Goal: Task Accomplishment & Management: Manage account settings

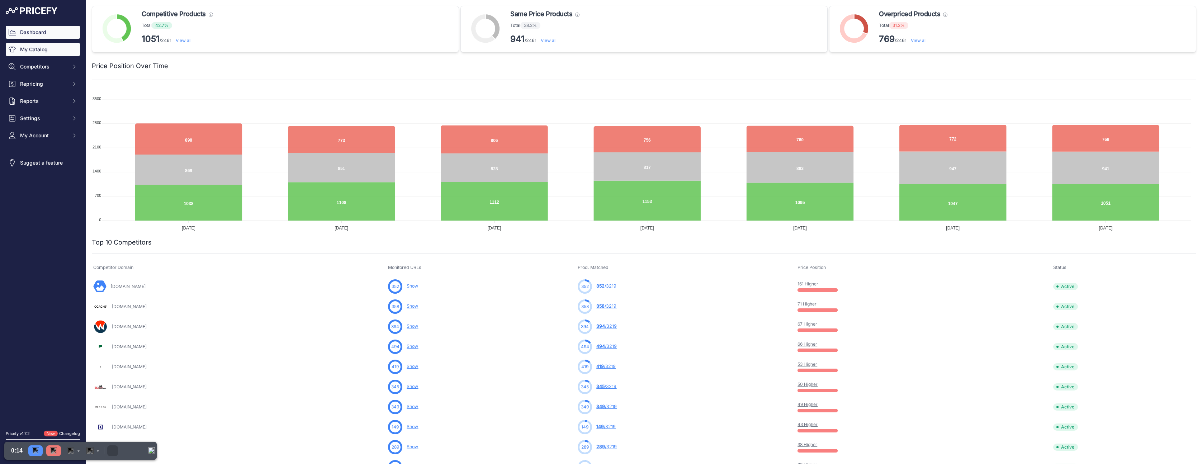
click at [36, 49] on link "My Catalog" at bounding box center [43, 49] width 74 height 13
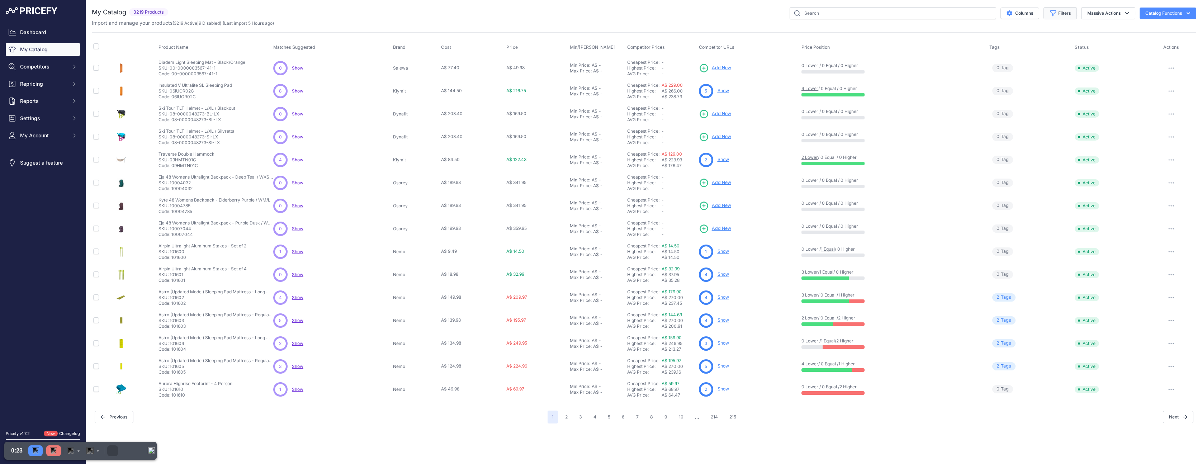
click at [1057, 14] on button "Filters" at bounding box center [1059, 13] width 33 height 12
click at [1026, 100] on select "Select an option 100% 226ERS Abus Albek Arva Basil BBB Cycling Biolite Black Di…" at bounding box center [1036, 101] width 69 height 12
click at [50, 451] on img at bounding box center [53, 450] width 7 height 7
click at [30, 67] on span "Competitors" at bounding box center [43, 66] width 47 height 7
click at [31, 47] on link "My Catalog" at bounding box center [43, 49] width 74 height 13
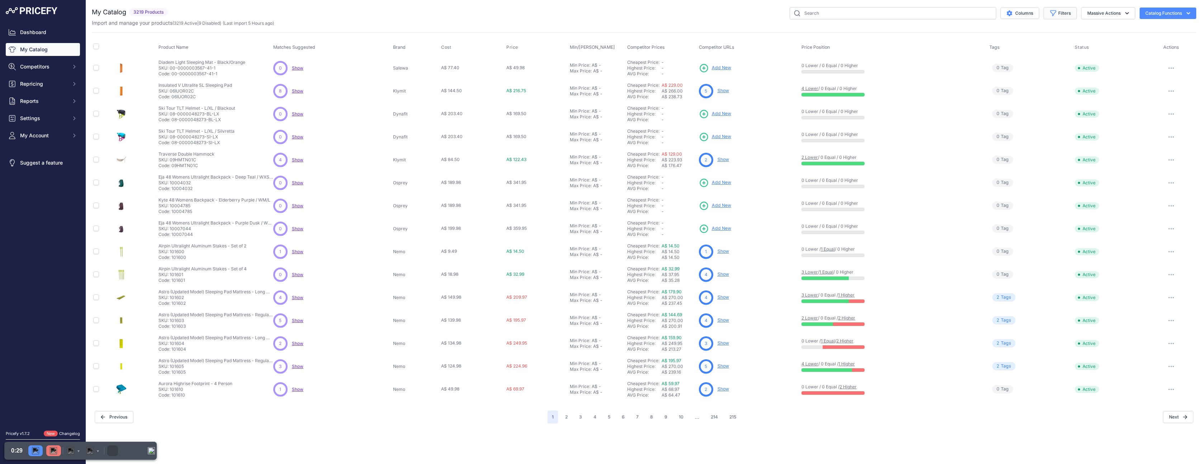
click at [1055, 13] on icon "button" at bounding box center [1053, 13] width 7 height 7
click at [1029, 101] on select "Select an option 100% 226ERS Abus Albek Arva Basil BBB Cycling Biolite Black Di…" at bounding box center [1036, 101] width 69 height 12
select select "Flextail"
click at [1002, 95] on select "Select an option 100% 226ERS Abus Albek Arva Basil BBB Cycling Biolite Black Di…" at bounding box center [1036, 101] width 69 height 12
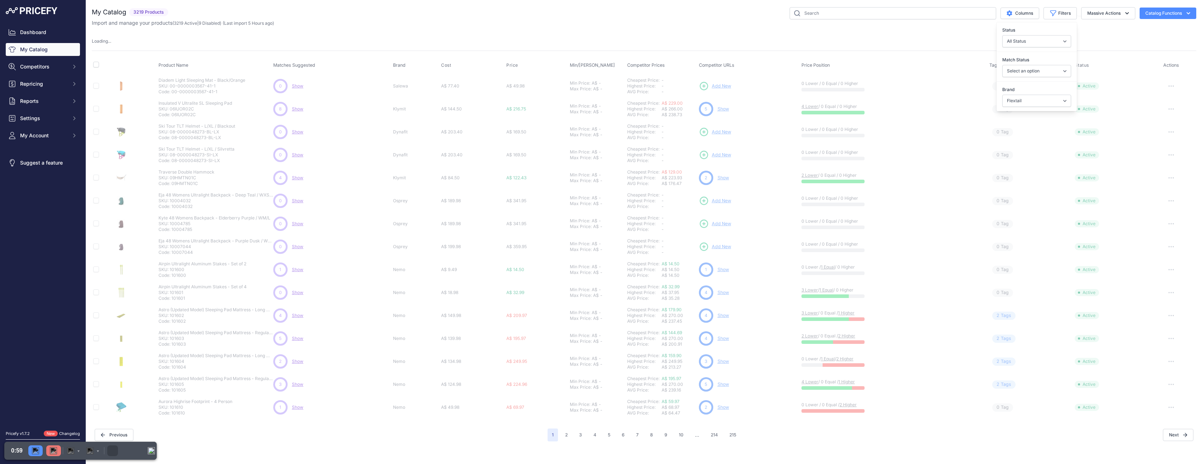
drag, startPoint x: 1018, startPoint y: 60, endPoint x: 1001, endPoint y: 60, distance: 16.5
click at [1002, 60] on label "Match Status" at bounding box center [1036, 59] width 69 height 7
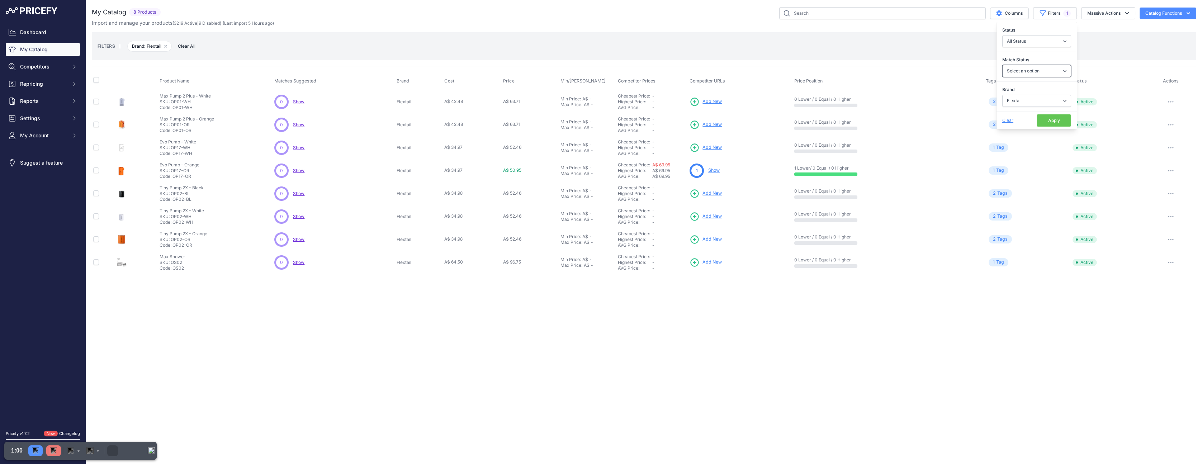
click at [1010, 68] on select "Select an option Matched Unmatched" at bounding box center [1036, 71] width 69 height 12
select select "0"
click at [1002, 65] on select "Select an option Matched Unmatched" at bounding box center [1036, 71] width 69 height 12
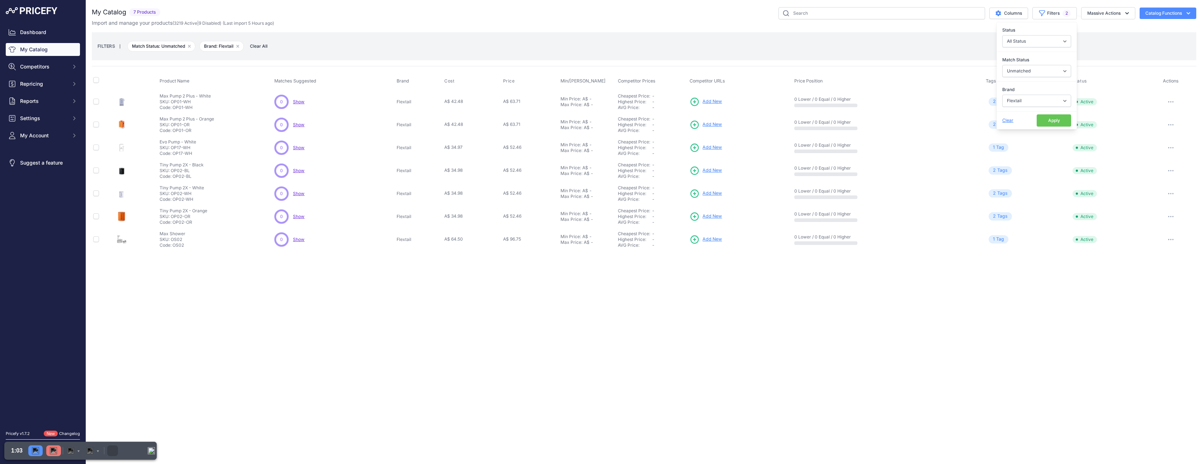
click at [1050, 119] on button "Apply" at bounding box center [1054, 120] width 34 height 12
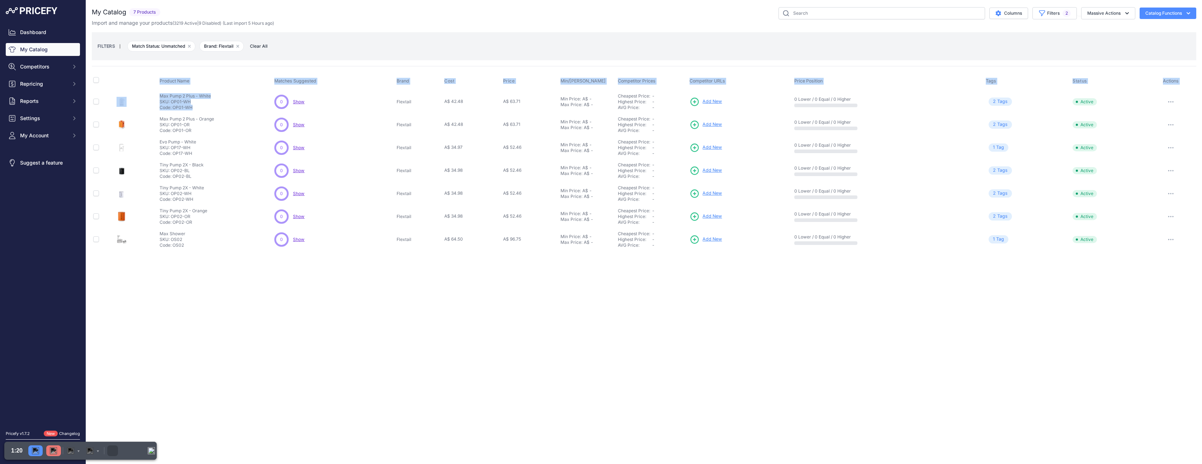
drag, startPoint x: 267, startPoint y: 69, endPoint x: 282, endPoint y: 90, distance: 25.7
click at [277, 97] on div "Product Name Matches Suggested Brand Cost" at bounding box center [644, 158] width 1104 height 185
click at [290, 74] on th "Matches Suggested" at bounding box center [334, 81] width 122 height 18
click at [300, 101] on span "Show" at bounding box center [298, 101] width 11 height 5
click at [51, 450] on img at bounding box center [53, 450] width 7 height 7
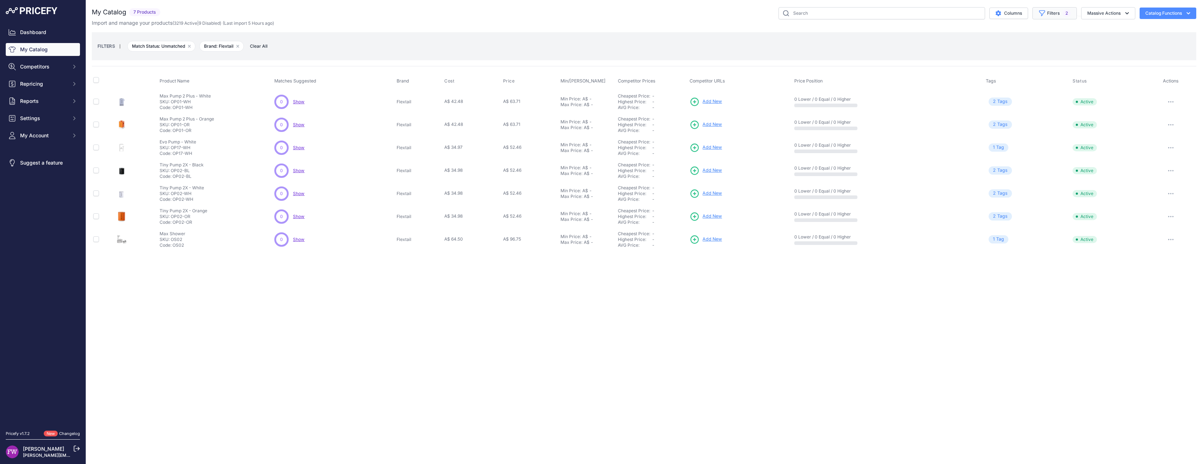
click at [1046, 13] on button "Filters 2" at bounding box center [1054, 13] width 44 height 12
click at [1030, 104] on select "Select an option 100% 226ERS Abus Albek Arva Basil BBB Cycling Biolite Black Di…" at bounding box center [1036, 101] width 69 height 12
select select "Gerber"
click at [1002, 95] on select "Select an option 100% 226ERS Abus Albek Arva Basil BBB Cycling Biolite Black Di…" at bounding box center [1036, 101] width 69 height 12
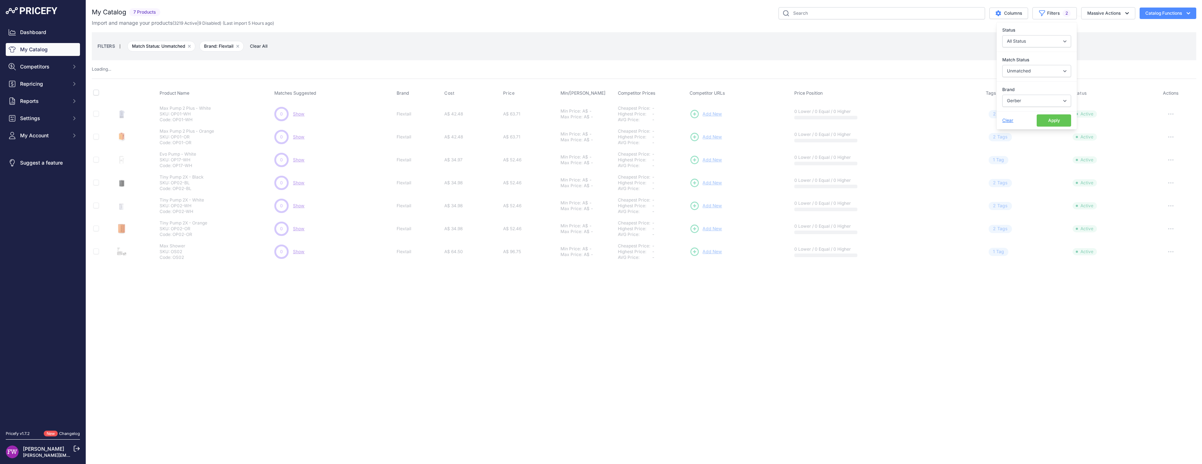
click at [1048, 119] on button "Apply" at bounding box center [1054, 120] width 34 height 12
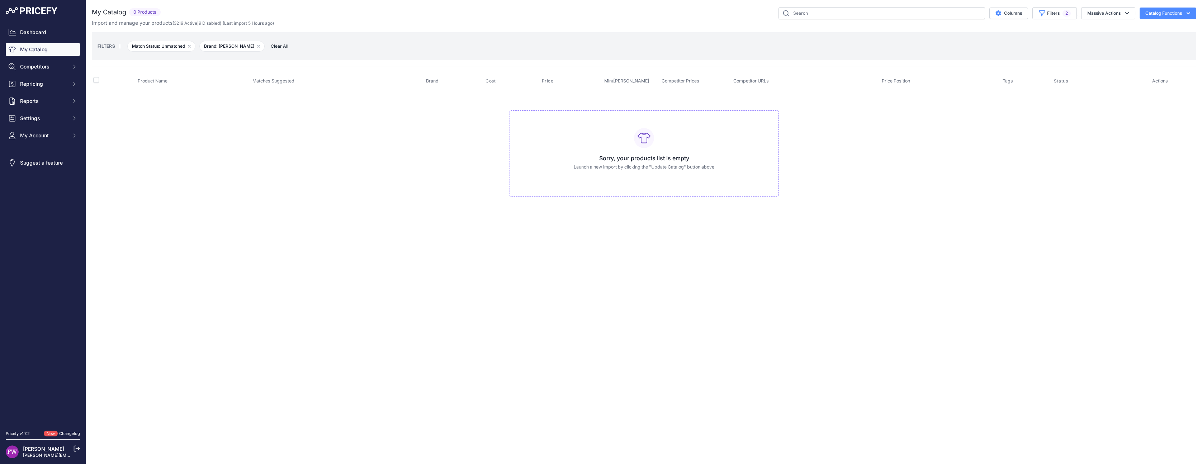
click at [186, 49] on span "Match Status: Unmatched Remove filter option" at bounding box center [161, 46] width 68 height 11
click at [189, 47] on icon "button" at bounding box center [189, 46] width 2 height 2
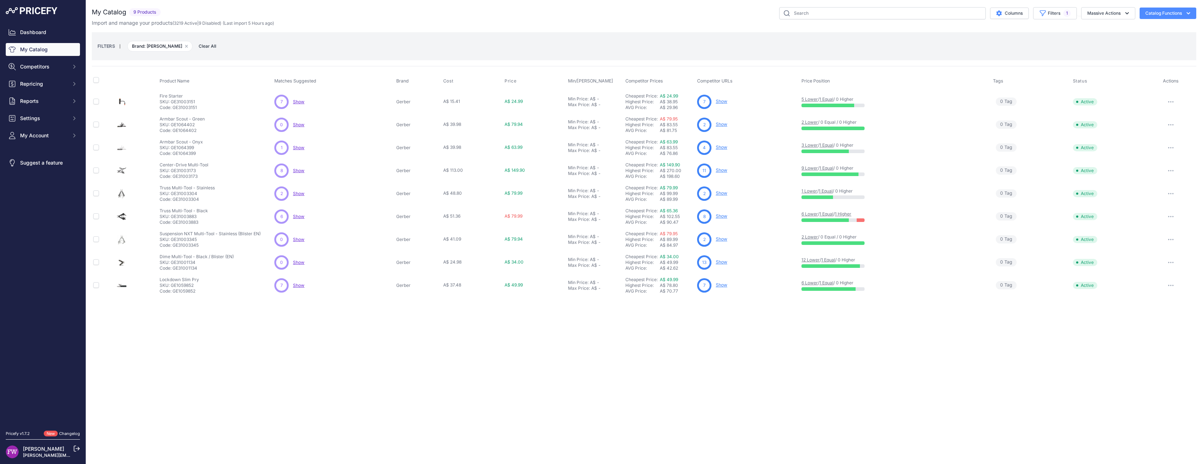
click at [294, 103] on span "Show" at bounding box center [298, 101] width 11 height 5
click at [1067, 13] on span "1" at bounding box center [1067, 13] width 8 height 7
click at [498, 1] on div "You are not connected to the internet. My Catalog" at bounding box center [644, 152] width 1104 height 304
click at [1045, 15] on icon "button" at bounding box center [1042, 13] width 7 height 7
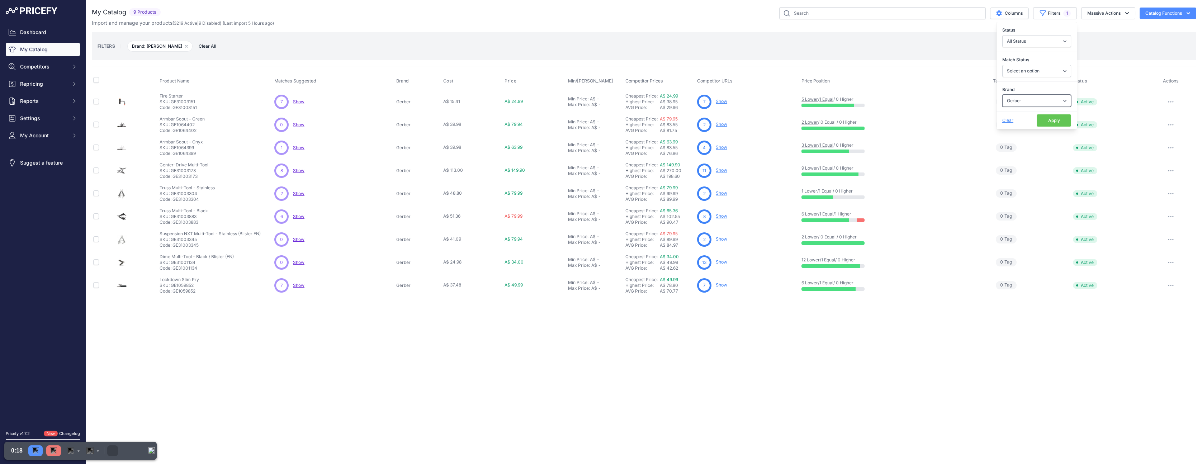
click at [1012, 101] on select "Select an option 100% 226ERS Abus Albek [PERSON_NAME] BBB Cycling Biolite Black…" at bounding box center [1036, 101] width 69 height 12
select select "Flextail"
click at [1002, 95] on select "Select an option 100% 226ERS Abus Albek [PERSON_NAME] BBB Cycling Biolite Black…" at bounding box center [1036, 101] width 69 height 12
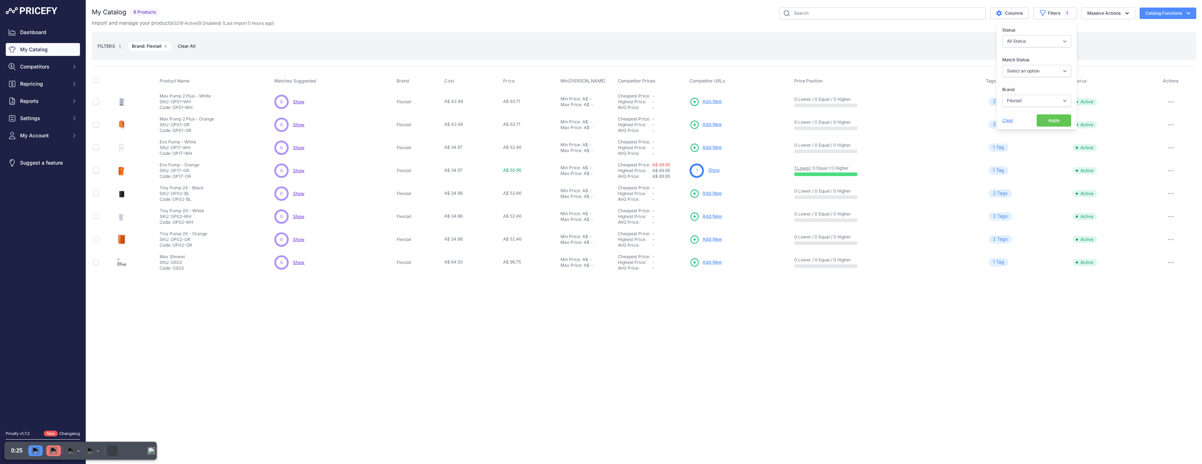
drag, startPoint x: 1018, startPoint y: 89, endPoint x: 1001, endPoint y: 88, distance: 17.2
click at [1002, 88] on label "Brand" at bounding box center [1036, 89] width 69 height 7
click at [1052, 122] on button "Apply" at bounding box center [1054, 120] width 34 height 12
click at [1048, 14] on button "Filters 1" at bounding box center [1055, 13] width 44 height 12
click at [1046, 97] on select "Select an option 100% 226ERS Abus Albek [PERSON_NAME] BBB Cycling Biolite Black…" at bounding box center [1036, 101] width 69 height 12
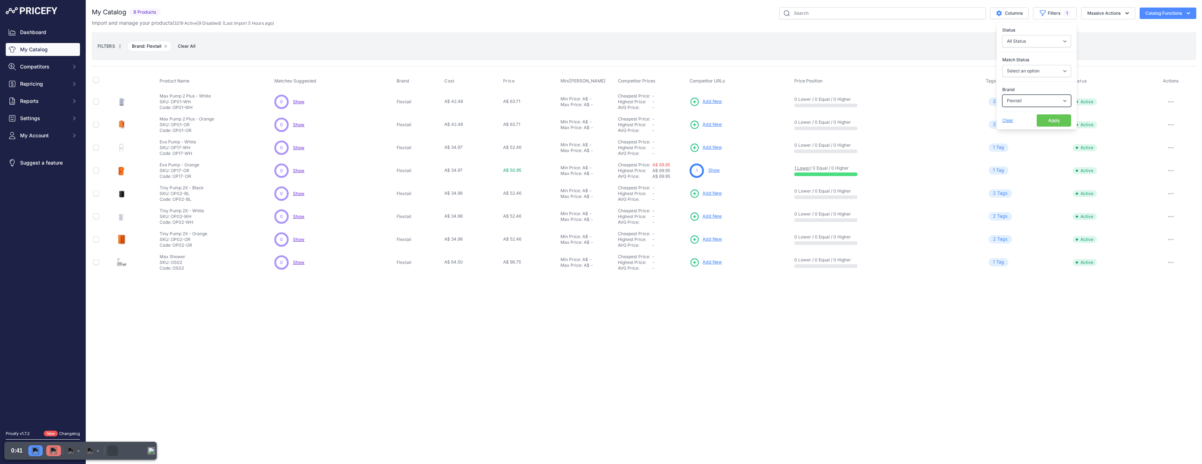
select select "Gerber"
click at [1002, 95] on select "Select an option 100% 226ERS Abus Albek [PERSON_NAME] BBB Cycling Biolite Black…" at bounding box center [1036, 101] width 69 height 12
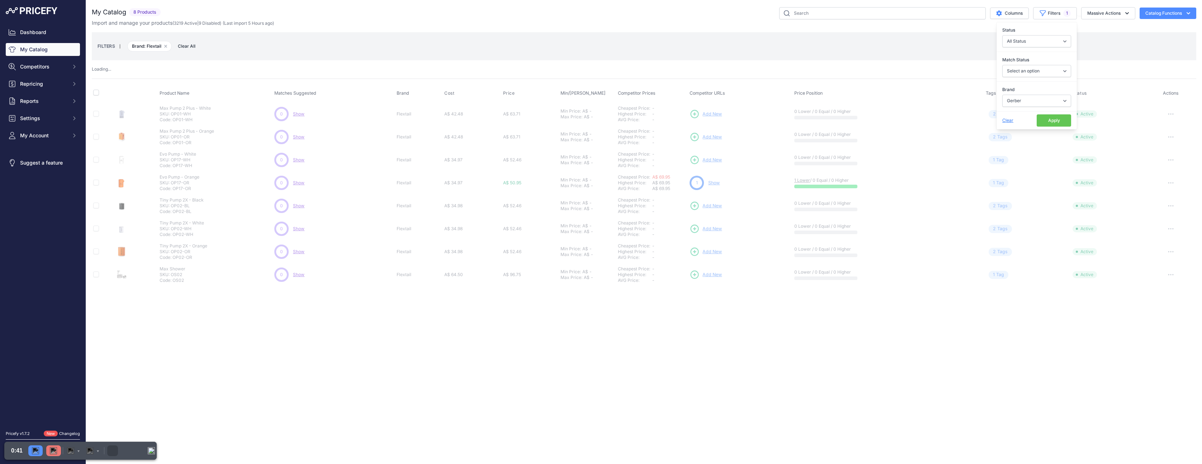
click at [1054, 120] on button "Apply" at bounding box center [1054, 120] width 34 height 12
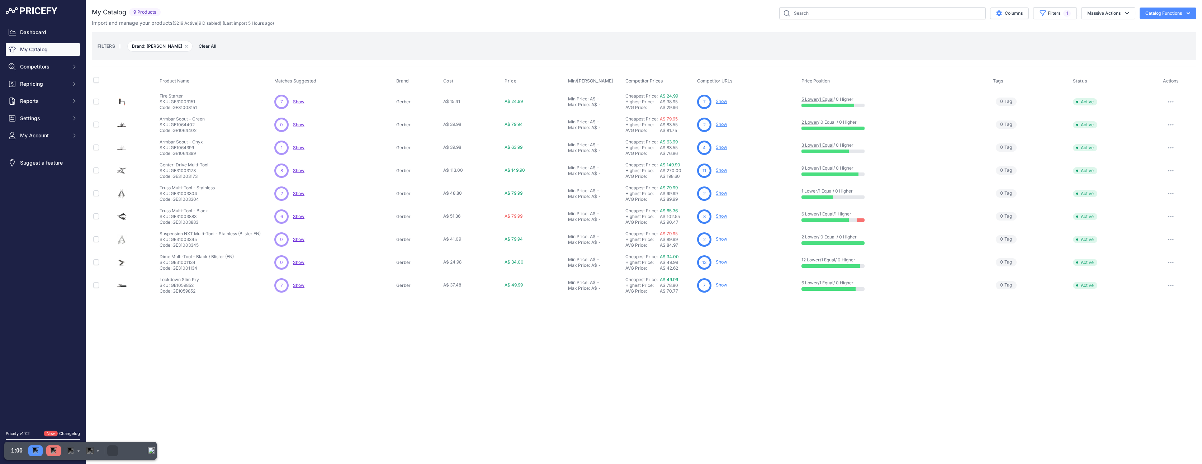
click at [298, 104] on span "Show" at bounding box center [298, 101] width 11 height 5
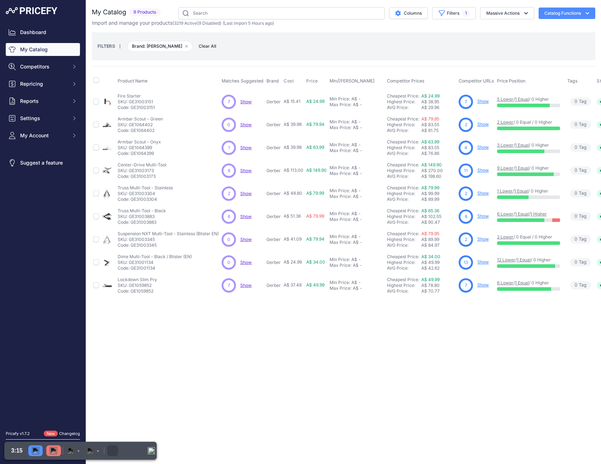
click at [250, 100] on span "Show" at bounding box center [245, 101] width 11 height 5
click at [247, 146] on span "Show" at bounding box center [245, 147] width 11 height 5
click at [247, 173] on span "Show" at bounding box center [245, 170] width 11 height 5
click at [245, 192] on span "Show" at bounding box center [245, 193] width 11 height 5
click at [244, 217] on span "Show" at bounding box center [245, 216] width 11 height 5
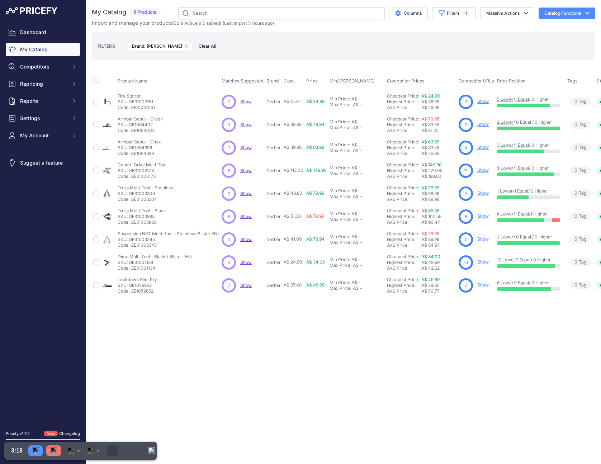
click at [243, 287] on span "Show" at bounding box center [245, 285] width 11 height 5
click at [243, 102] on span "Show" at bounding box center [245, 101] width 11 height 5
click at [248, 146] on span "Show" at bounding box center [245, 147] width 11 height 5
click at [247, 170] on span "Show" at bounding box center [245, 170] width 11 height 5
click at [246, 191] on span "Show" at bounding box center [245, 193] width 11 height 5
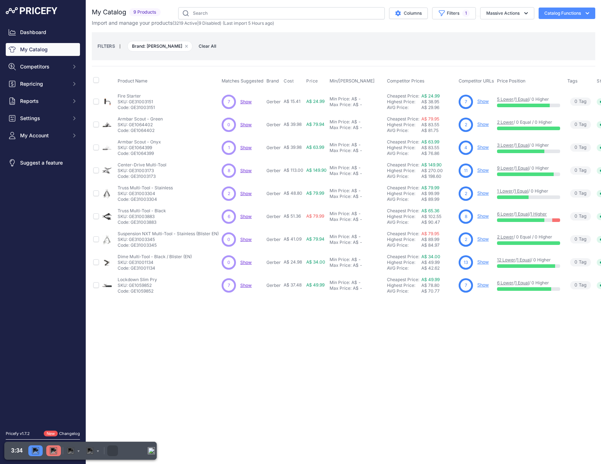
click at [246, 215] on span "Show" at bounding box center [245, 216] width 11 height 5
click at [246, 285] on span "Show" at bounding box center [245, 285] width 11 height 5
click at [154, 49] on span "Brand: Gerber Remove filter option" at bounding box center [159, 46] width 65 height 11
click at [514, 16] on button "Massive Actions" at bounding box center [507, 13] width 54 height 12
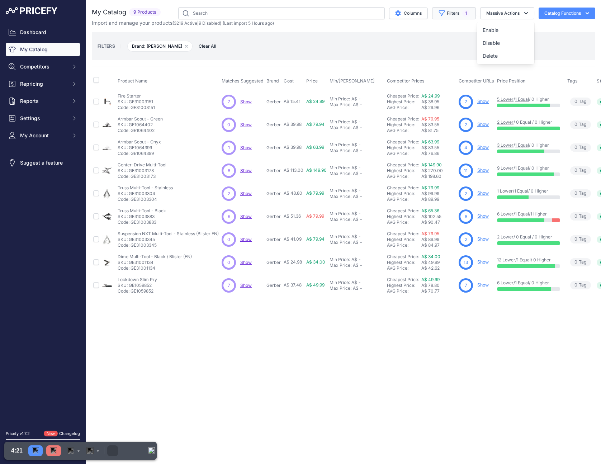
click at [456, 10] on button "Filters 1" at bounding box center [454, 13] width 44 height 12
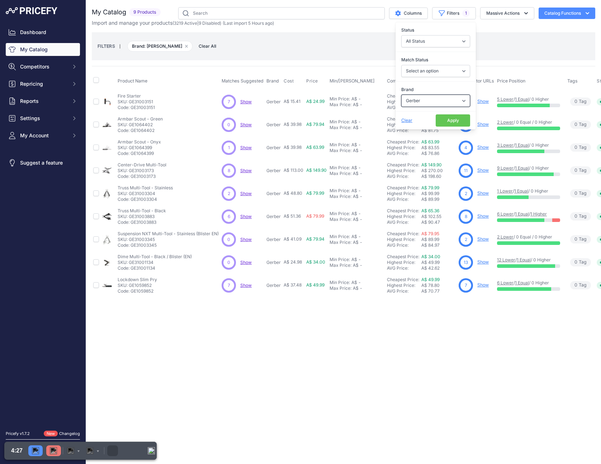
click at [416, 101] on select "Select an option 100% 226ERS Abus Albek Arva Basil BBB Cycling Biolite Black Di…" at bounding box center [435, 101] width 69 height 12
select select "Komperdell"
click at [401, 95] on select "Select an option 100% 226ERS Abus Albek Arva Basil BBB Cycling Biolite Black Di…" at bounding box center [435, 101] width 69 height 12
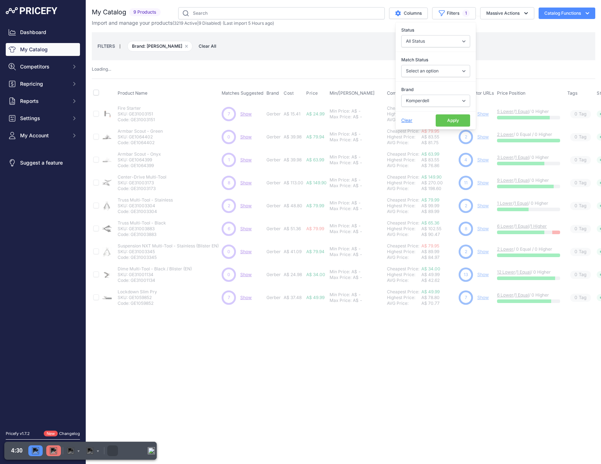
click at [444, 120] on button "Apply" at bounding box center [453, 120] width 34 height 12
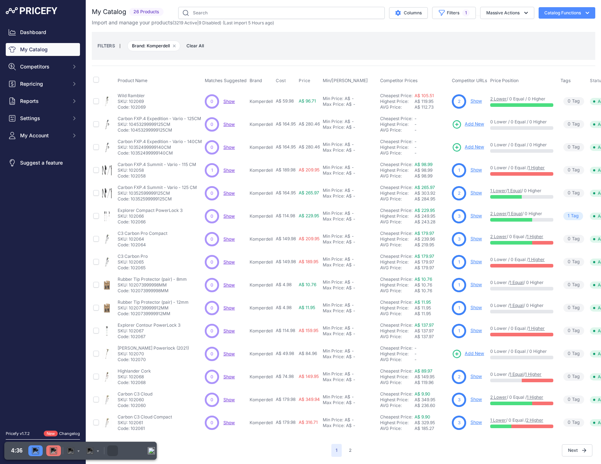
scroll to position [6, 0]
click at [227, 167] on span "Show" at bounding box center [228, 169] width 11 height 5
click at [350, 445] on button "2" at bounding box center [350, 450] width 11 height 13
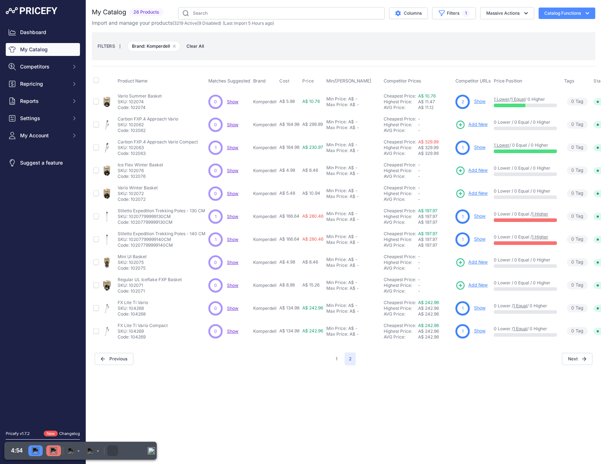
click at [231, 146] on span "Show" at bounding box center [232, 147] width 11 height 5
click at [230, 216] on span "Show" at bounding box center [232, 216] width 11 height 5
click at [229, 240] on span "Show" at bounding box center [232, 239] width 11 height 5
click at [34, 452] on img "Pause" at bounding box center [35, 450] width 7 height 7
click at [463, 15] on span "1" at bounding box center [466, 13] width 8 height 7
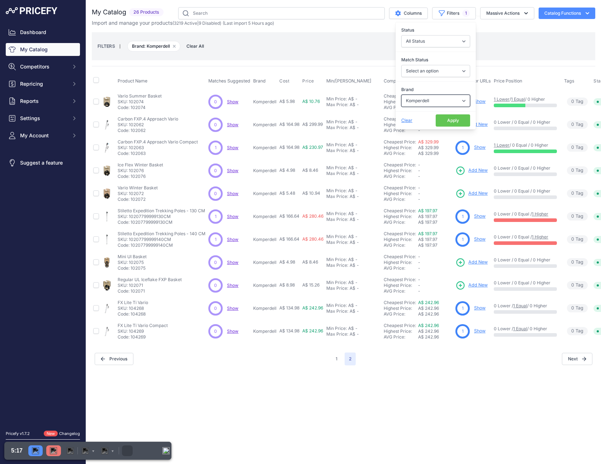
click at [433, 104] on select "Select an option 100% 226ERS Abus Albek Arva Basil BBB Cycling Biolite Black Di…" at bounding box center [435, 101] width 69 height 12
select select "Arva"
click at [401, 95] on select "Select an option 100% 226ERS Abus Albek Arva Basil BBB Cycling Biolite Black Di…" at bounding box center [435, 101] width 69 height 12
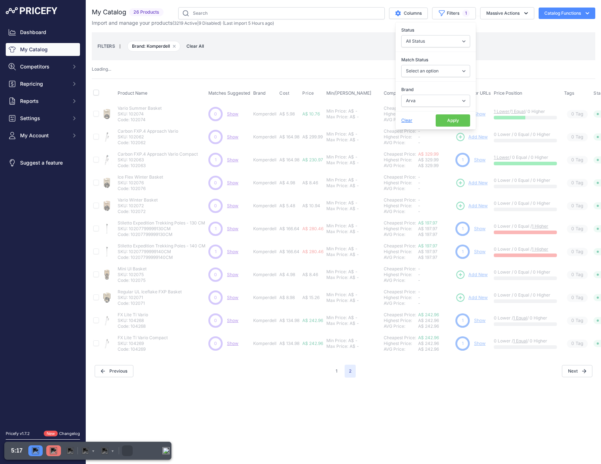
click at [452, 118] on button "Apply" at bounding box center [453, 120] width 34 height 12
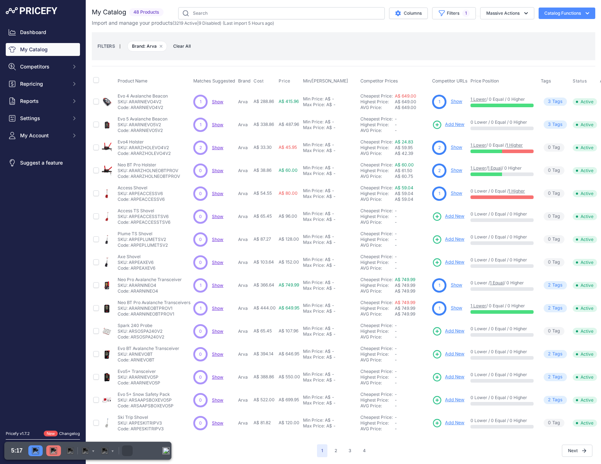
click at [217, 102] on span "Show" at bounding box center [217, 101] width 11 height 5
click at [217, 124] on span "Show" at bounding box center [217, 124] width 11 height 5
click at [214, 146] on span "Show" at bounding box center [217, 147] width 11 height 5
click at [218, 284] on span "Show" at bounding box center [217, 285] width 11 height 5
click at [213, 308] on span "Show" at bounding box center [217, 308] width 11 height 5
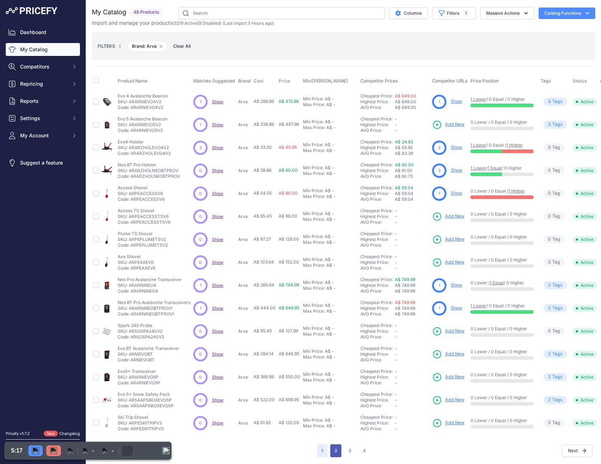
click at [332, 452] on button "2" at bounding box center [335, 450] width 11 height 13
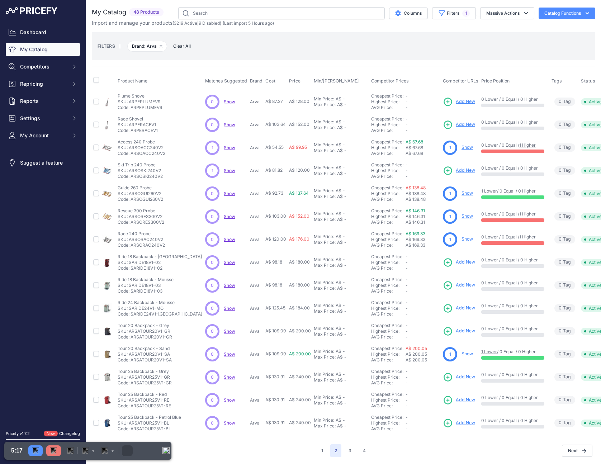
click at [224, 147] on span "Show" at bounding box center [229, 147] width 11 height 5
click at [224, 169] on span "Show" at bounding box center [229, 170] width 11 height 5
click at [349, 450] on button "3" at bounding box center [349, 450] width 11 height 13
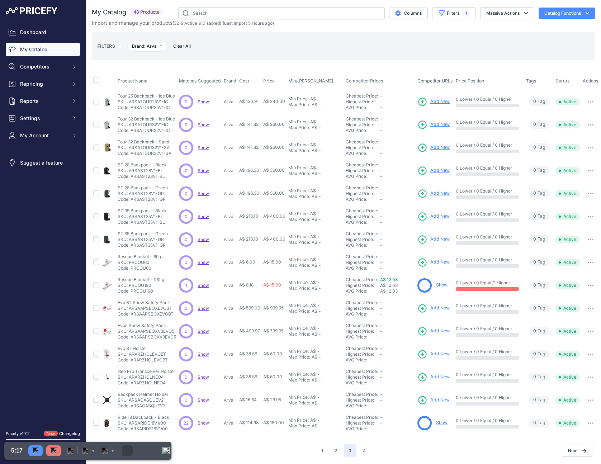
click at [202, 286] on span "Show" at bounding box center [203, 285] width 11 height 5
click at [203, 423] on span "Show" at bounding box center [203, 422] width 11 height 5
click at [359, 451] on button "4" at bounding box center [364, 450] width 11 height 13
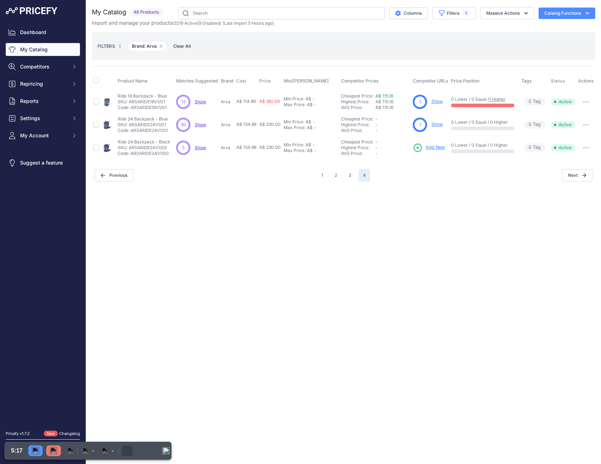
click at [201, 101] on span "Show" at bounding box center [200, 101] width 11 height 5
click at [202, 125] on span "Show" at bounding box center [200, 124] width 11 height 5
click at [200, 148] on span "Show" at bounding box center [200, 147] width 11 height 5
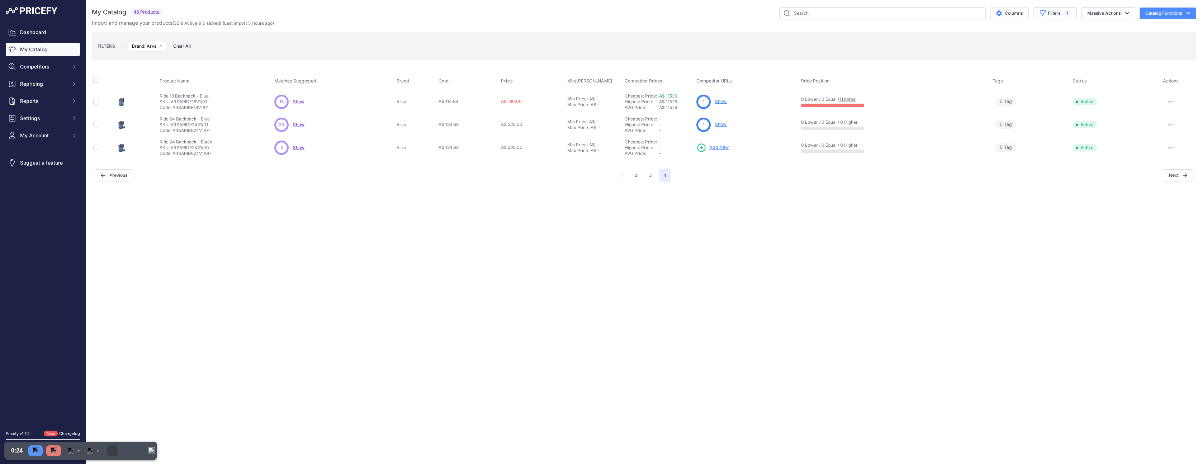
click at [45, 48] on link "My Catalog" at bounding box center [43, 49] width 74 height 13
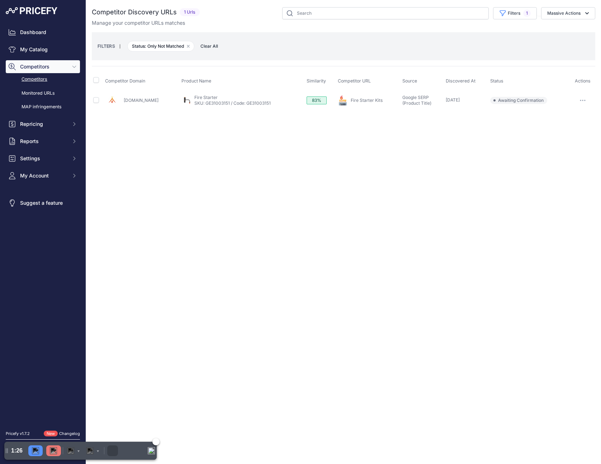
click at [36, 454] on div "Pause" at bounding box center [35, 450] width 14 height 11
click at [36, 451] on img "Resume" at bounding box center [35, 450] width 7 height 7
click at [356, 98] on link "Fire Starter Kits" at bounding box center [367, 100] width 32 height 5
copy link "Fire Starter"
click at [360, 100] on link "Fire Starter Kits" at bounding box center [367, 100] width 32 height 5
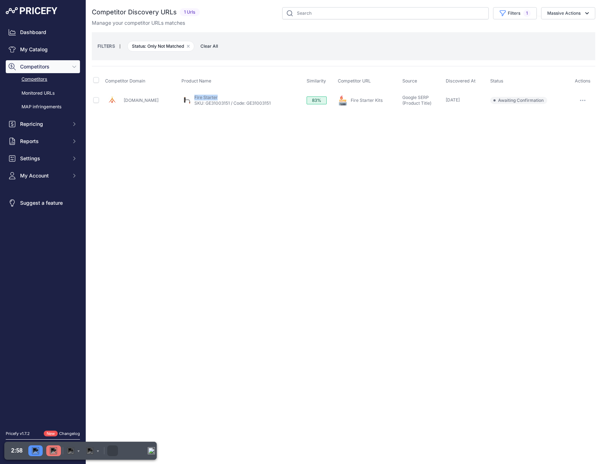
click at [581, 102] on button "button" at bounding box center [583, 100] width 14 height 10
click at [570, 126] on button "Exclude match" at bounding box center [564, 126] width 59 height 11
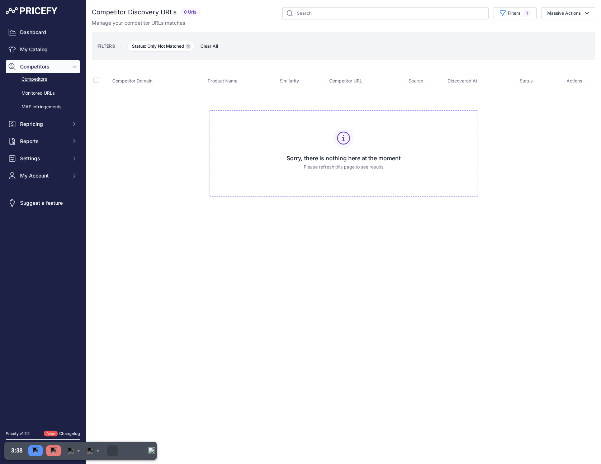
click at [188, 46] on icon "button" at bounding box center [188, 46] width 2 height 2
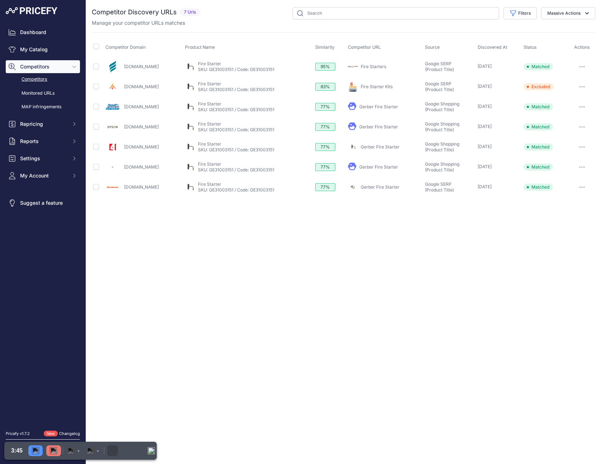
drag, startPoint x: 525, startPoint y: 46, endPoint x: 553, endPoint y: 49, distance: 28.6
click at [553, 49] on th "Status" at bounding box center [545, 47] width 47 height 18
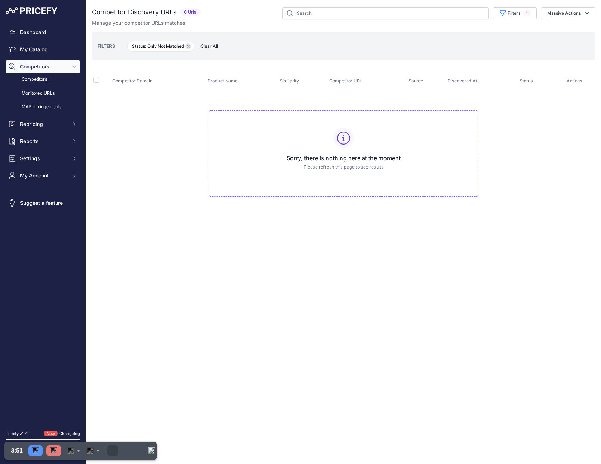
click at [189, 47] on icon "button" at bounding box center [188, 46] width 2 height 2
click at [189, 47] on icon "button" at bounding box center [188, 46] width 3 height 3
click at [189, 46] on icon "button" at bounding box center [188, 46] width 2 height 2
click at [190, 47] on icon "button" at bounding box center [188, 46] width 3 height 3
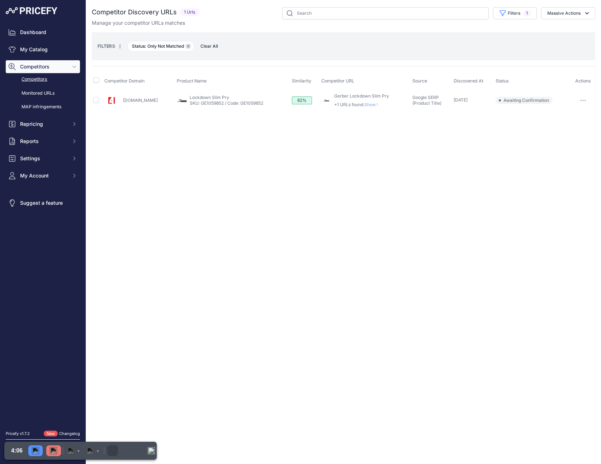
click at [188, 47] on icon "button" at bounding box center [188, 46] width 2 height 2
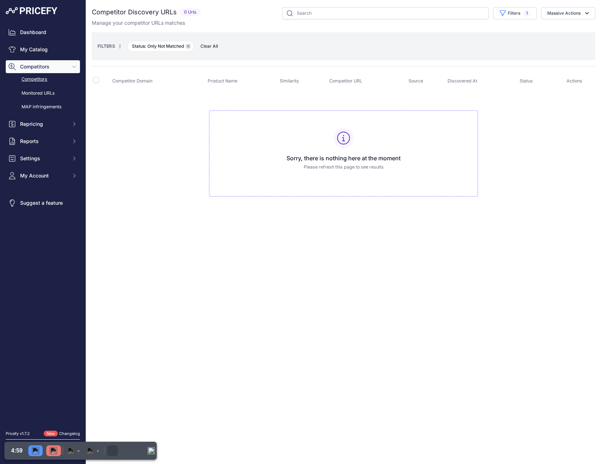
click at [189, 45] on icon "button" at bounding box center [188, 46] width 3 height 3
click at [189, 46] on icon "button" at bounding box center [188, 46] width 2 height 2
click at [189, 45] on icon "button" at bounding box center [188, 46] width 3 height 3
drag, startPoint x: 188, startPoint y: 46, endPoint x: 186, endPoint y: 11, distance: 35.6
click at [188, 46] on icon "button" at bounding box center [188, 46] width 3 height 3
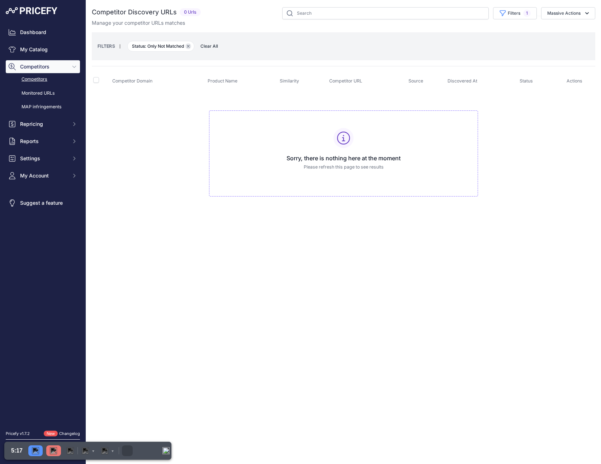
click at [188, 45] on icon "button" at bounding box center [188, 46] width 2 height 2
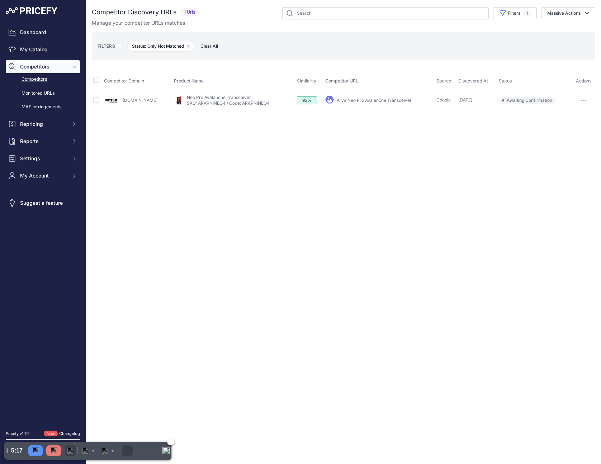
click at [71, 453] on img "Discard" at bounding box center [70, 450] width 7 height 7
drag, startPoint x: 36, startPoint y: 451, endPoint x: 37, endPoint y: 447, distance: 4.4
click at [36, 451] on div "Yes, discard" at bounding box center [35, 450] width 31 height 11
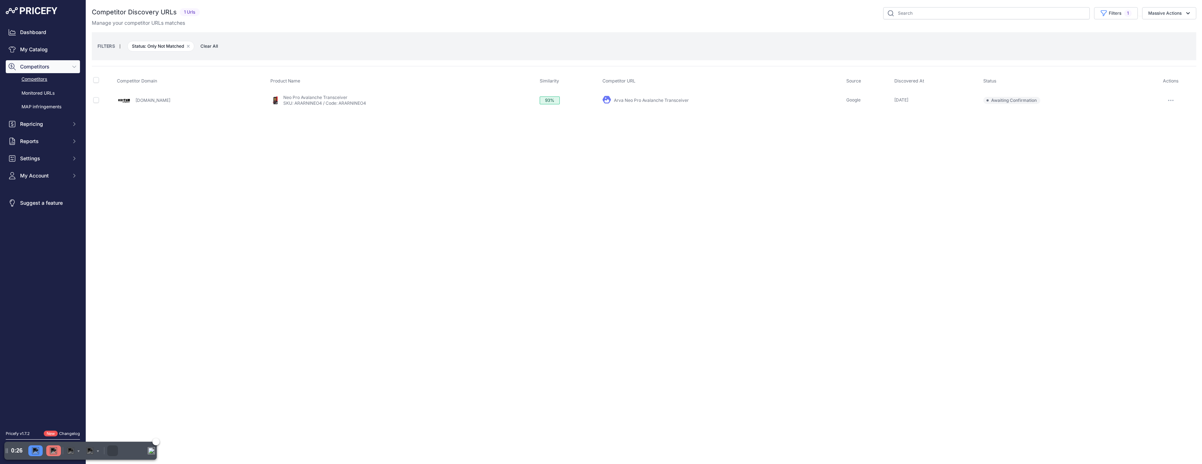
click at [53, 452] on img at bounding box center [53, 450] width 7 height 7
click at [601, 18] on button "Filters 1" at bounding box center [1116, 13] width 44 height 12
click at [601, 98] on select "Select an option Only Matched Only Not Matched" at bounding box center [1097, 101] width 69 height 12
select select
click at [601, 95] on select "Select an option Only Matched Only Not Matched" at bounding box center [1097, 101] width 69 height 12
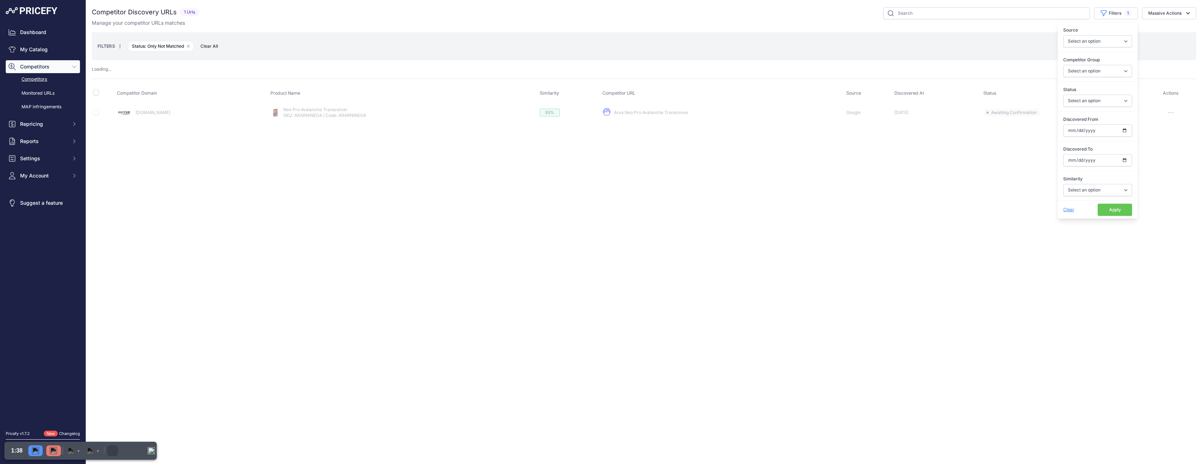
click at [601, 206] on button "Apply" at bounding box center [1115, 210] width 34 height 12
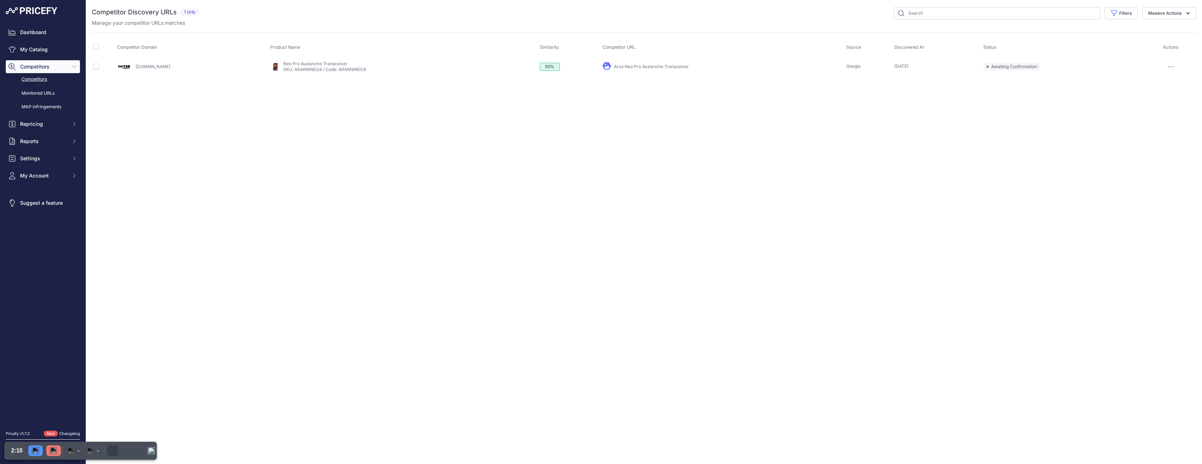
click at [601, 65] on link "Arva Neo Pro Avalanche Transceiver" at bounding box center [651, 66] width 75 height 5
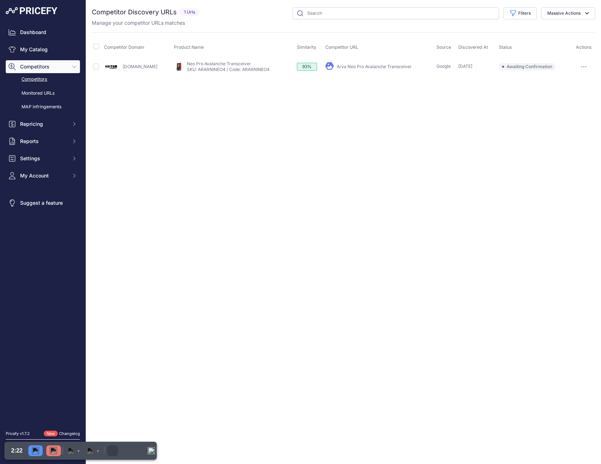
click at [228, 16] on div "Filters Source Select an option Quick Automatch Google Shopping (Title) Google …" at bounding box center [399, 13] width 393 height 12
copy link "Neo Pro Avalanche Transceiver"
click at [585, 66] on icon "button" at bounding box center [584, 66] width 6 height 1
click at [545, 82] on button "Confirm match" at bounding box center [564, 81] width 59 height 11
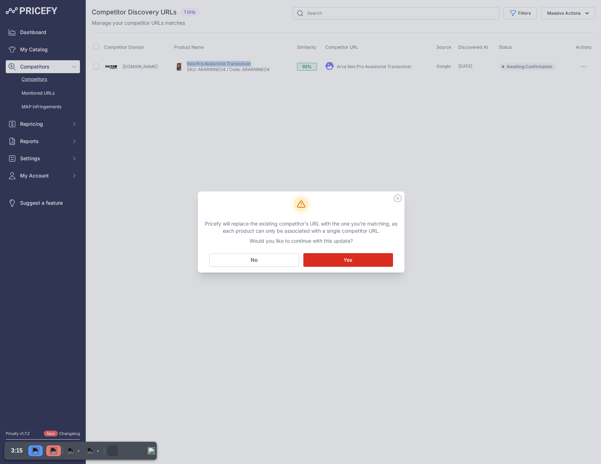
click at [340, 261] on button "Matching... Yes" at bounding box center [348, 260] width 90 height 14
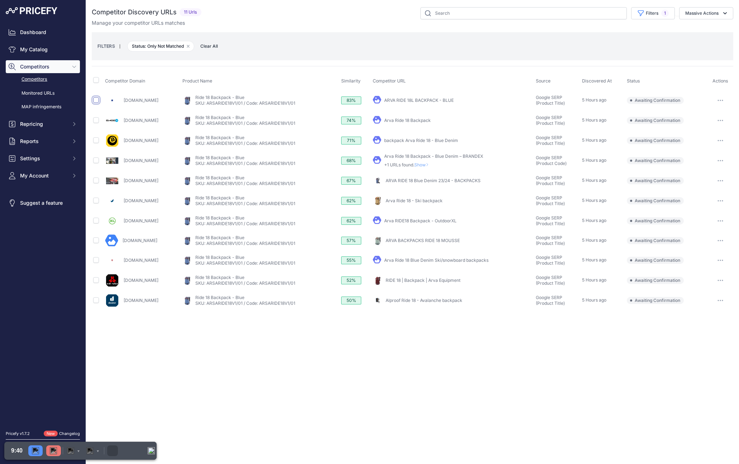
click at [96, 99] on input "checkbox" at bounding box center [96, 100] width 6 height 6
checkbox input "true"
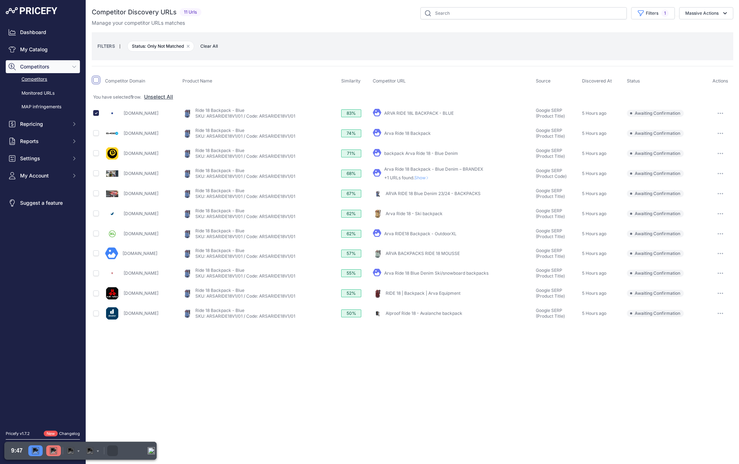
click at [93, 78] on input "checkbox" at bounding box center [96, 80] width 6 height 6
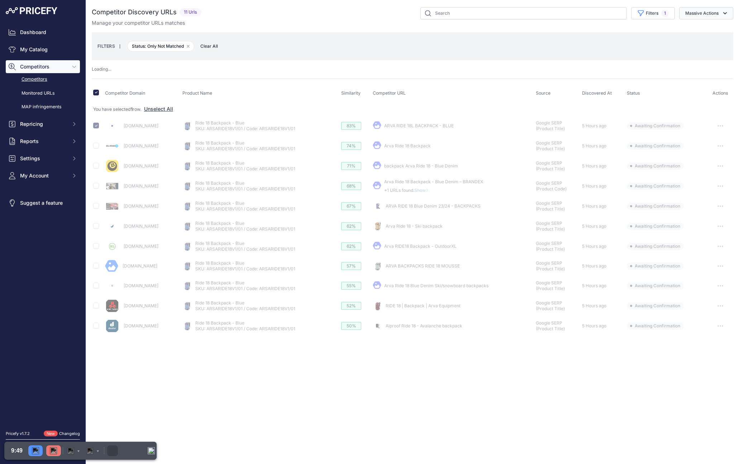
click at [601, 14] on icon "button" at bounding box center [725, 13] width 7 height 7
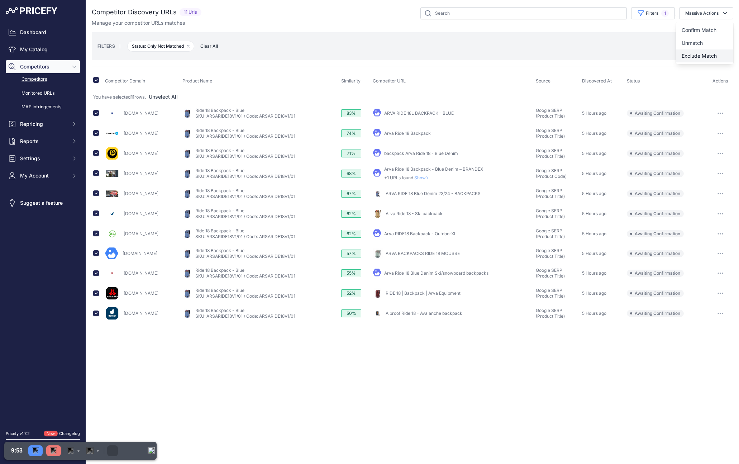
click at [601, 53] on span "Exclude Match" at bounding box center [699, 56] width 35 height 6
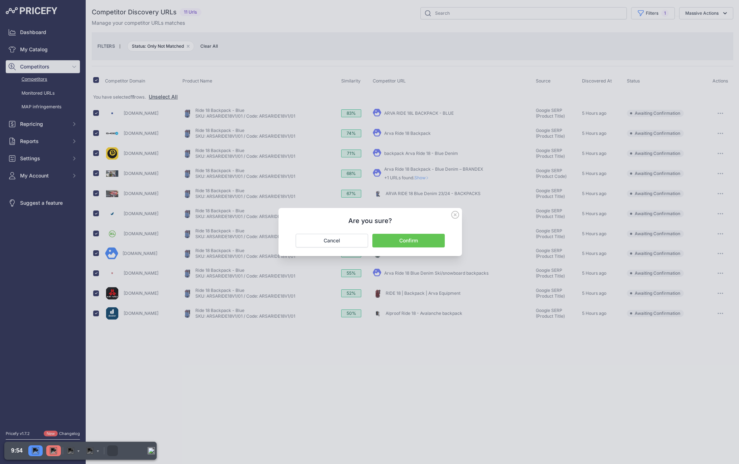
click at [406, 241] on button "Confirm" at bounding box center [409, 241] width 72 height 14
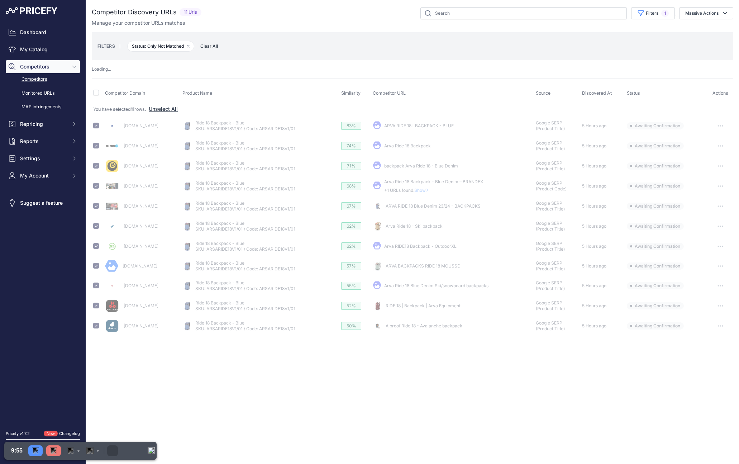
checkbox input "false"
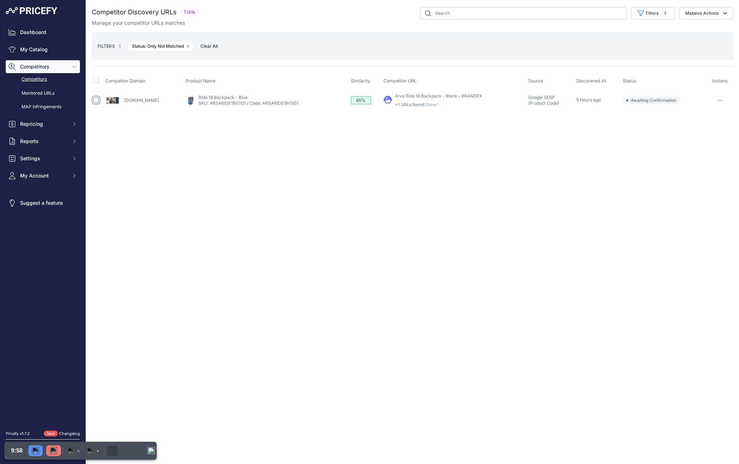
click at [95, 101] on input "checkbox" at bounding box center [96, 100] width 6 height 6
checkbox input "true"
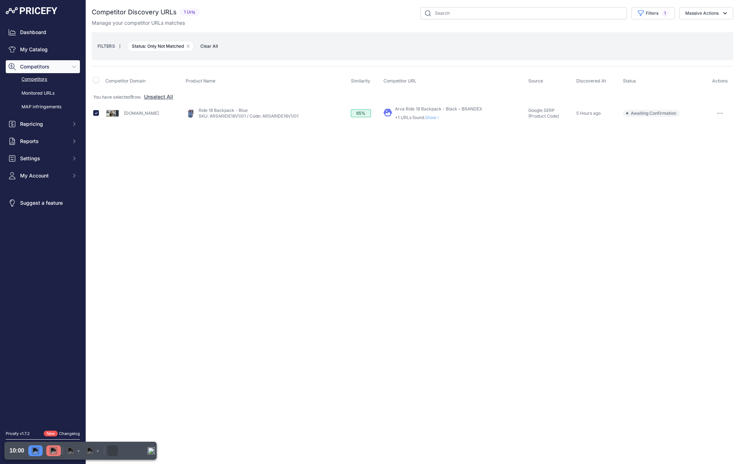
click at [601, 111] on button "button" at bounding box center [720, 113] width 14 height 10
click at [601, 138] on button "Exclude match" at bounding box center [702, 139] width 59 height 11
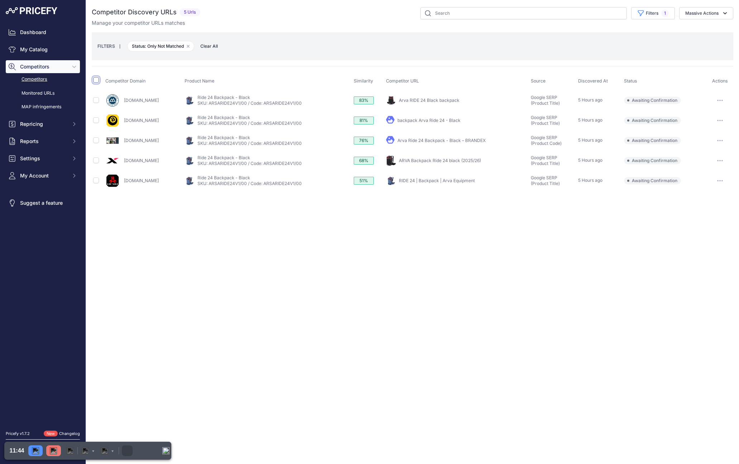
click at [96, 80] on input "checkbox" at bounding box center [96, 80] width 6 height 6
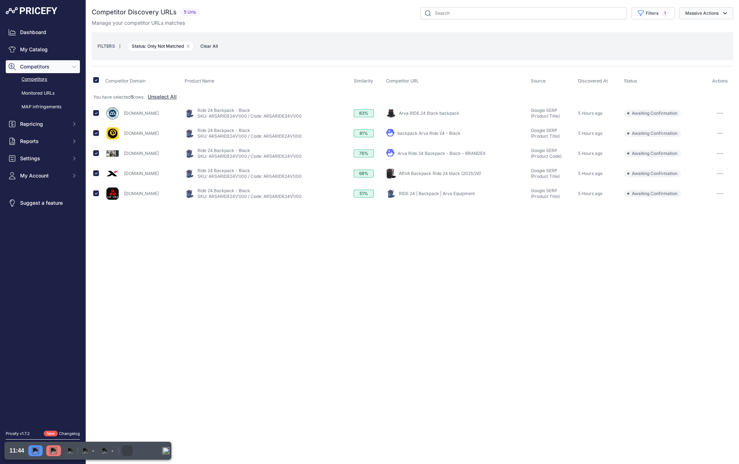
click at [601, 16] on button "Massive Actions" at bounding box center [706, 13] width 54 height 12
click at [601, 58] on button "Exclude Match" at bounding box center [704, 55] width 57 height 13
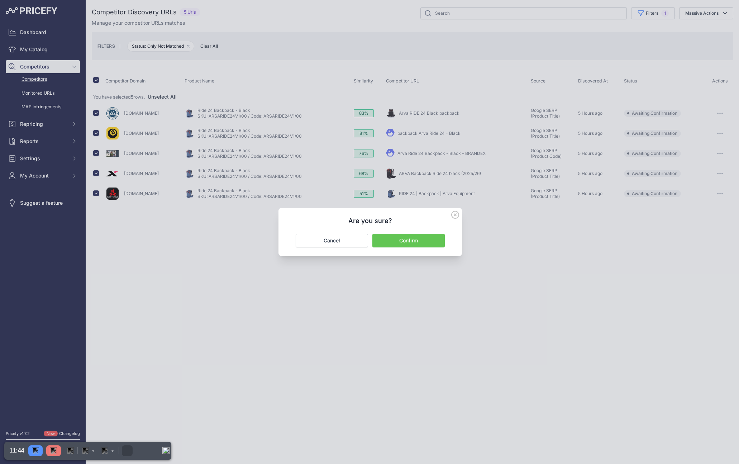
click at [433, 237] on button "Confirm" at bounding box center [409, 241] width 72 height 14
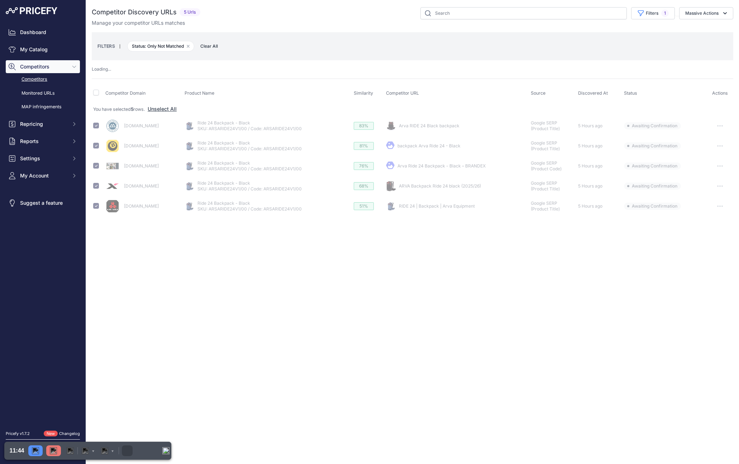
checkbox input "false"
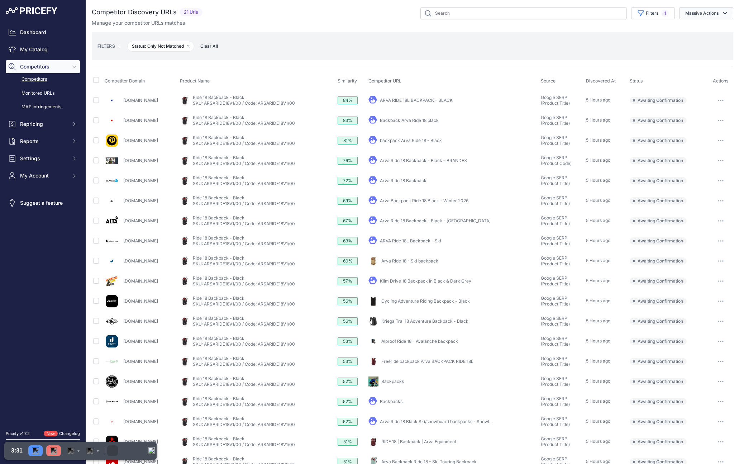
click at [601, 14] on button "Massive Actions" at bounding box center [706, 13] width 54 height 12
click at [601, 41] on div "FILTERS | Status: Only Not Matched Remove filter option Clear All" at bounding box center [413, 46] width 630 height 19
click at [95, 100] on input "checkbox" at bounding box center [96, 100] width 6 height 6
checkbox input "true"
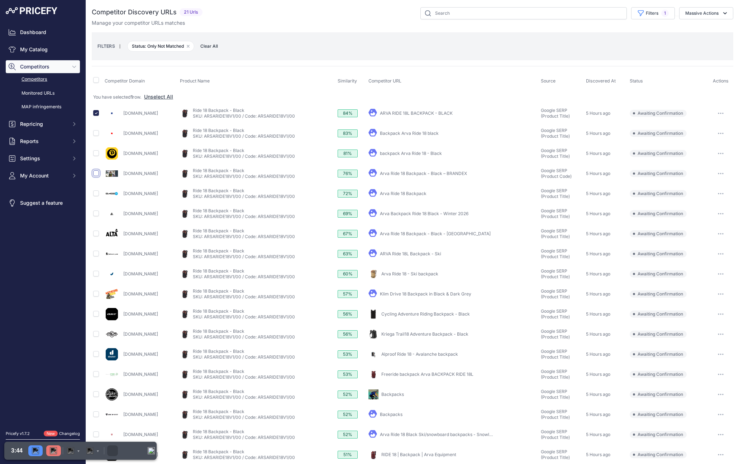
click at [95, 172] on input "checkbox" at bounding box center [96, 173] width 6 height 6
checkbox input "true"
click at [95, 214] on input "checkbox" at bounding box center [96, 213] width 6 height 6
checkbox input "true"
click at [95, 154] on input "checkbox" at bounding box center [96, 153] width 6 height 6
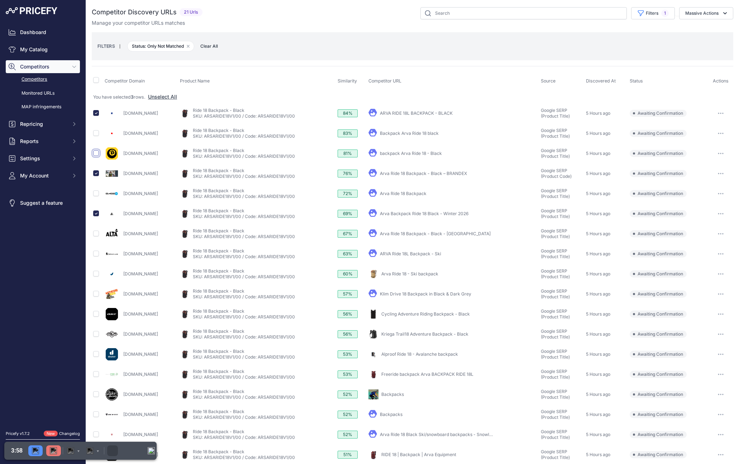
checkbox input "true"
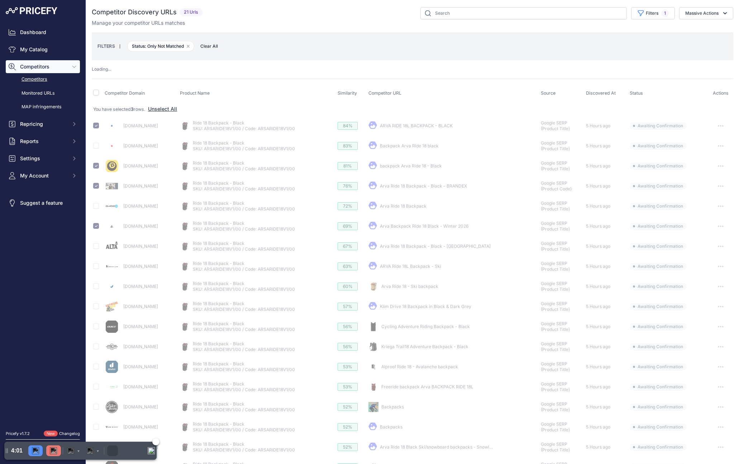
click at [33, 454] on img "Pause" at bounding box center [35, 450] width 7 height 7
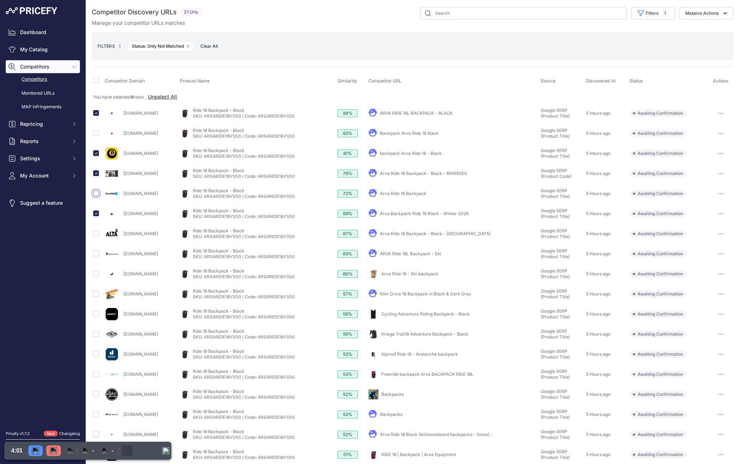
click at [95, 193] on input "checkbox" at bounding box center [96, 193] width 6 height 6
checkbox input "true"
click at [95, 234] on input "checkbox" at bounding box center [96, 234] width 6 height 6
checkbox input "true"
click at [97, 274] on input "checkbox" at bounding box center [96, 274] width 6 height 6
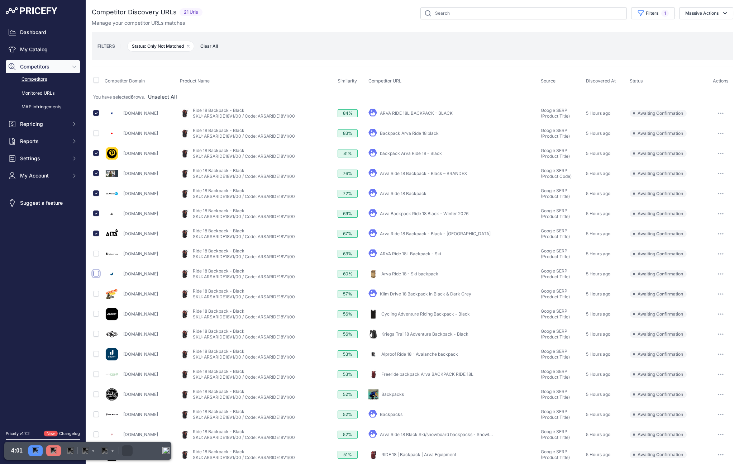
checkbox input "true"
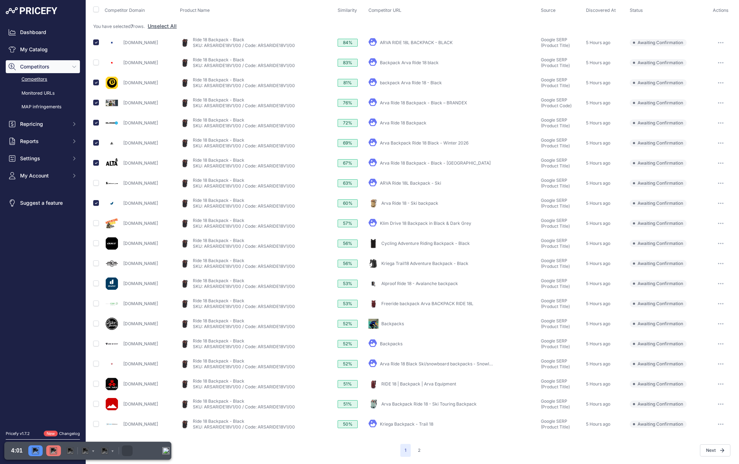
scroll to position [69, 0]
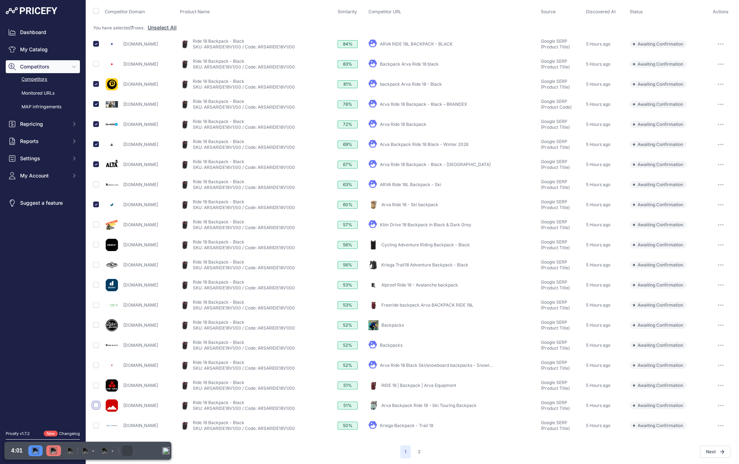
click at [96, 406] on input "checkbox" at bounding box center [96, 405] width 6 height 6
checkbox input "true"
click at [96, 365] on input "checkbox" at bounding box center [96, 365] width 6 height 6
checkbox input "true"
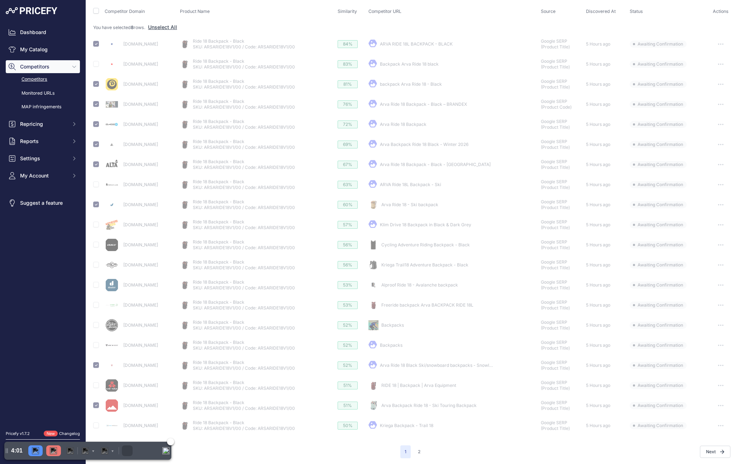
click at [34, 451] on img "Resume" at bounding box center [35, 450] width 7 height 7
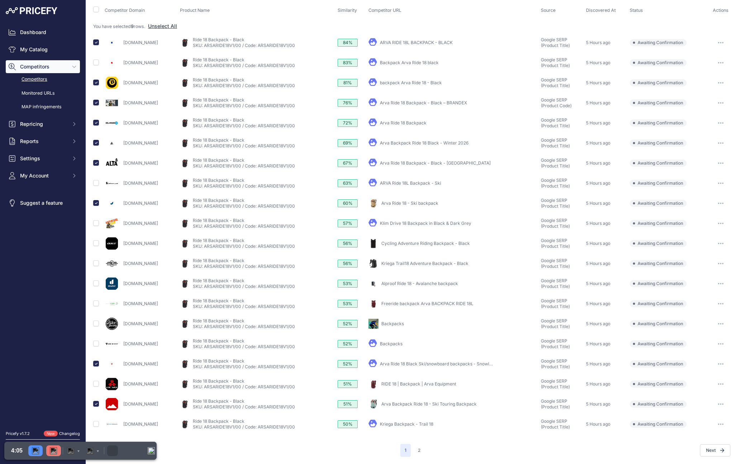
scroll to position [0, 0]
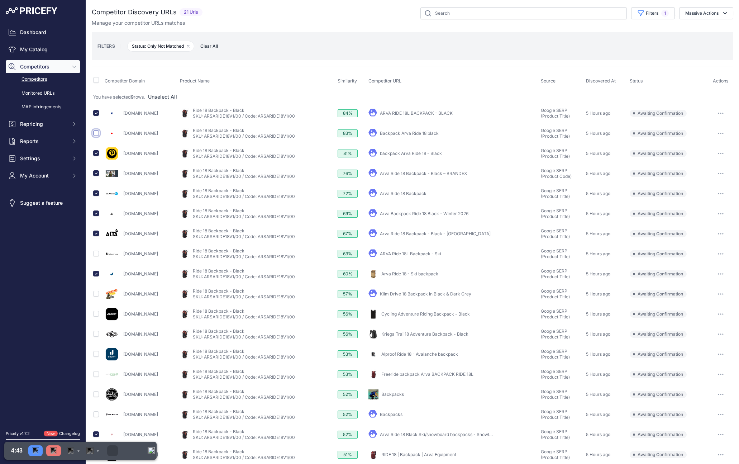
click at [95, 133] on input "checkbox" at bounding box center [96, 133] width 6 height 6
checkbox input "true"
click at [95, 255] on input "checkbox" at bounding box center [96, 254] width 6 height 6
checkbox input "true"
click at [95, 314] on input "checkbox" at bounding box center [96, 314] width 6 height 6
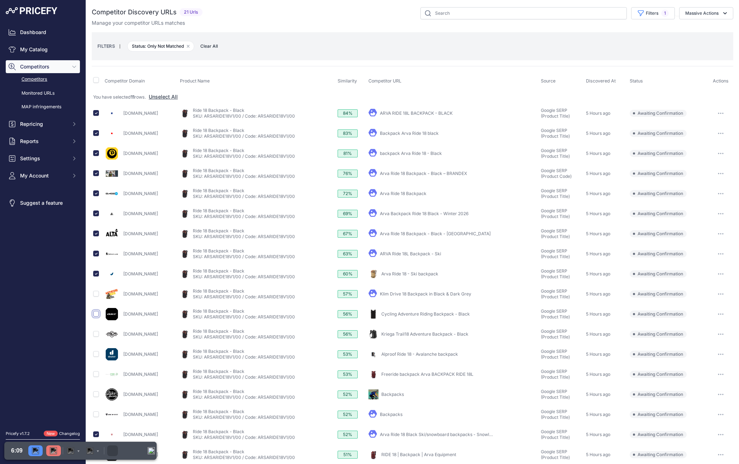
checkbox input "true"
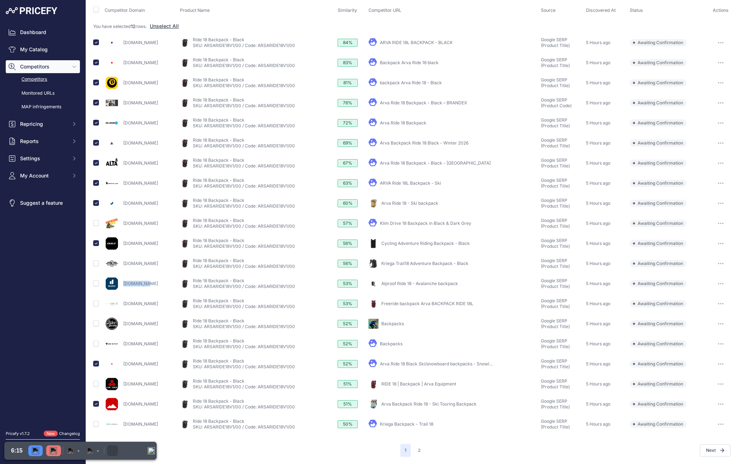
scroll to position [71, 0]
click at [97, 283] on input "checkbox" at bounding box center [96, 283] width 6 height 6
checkbox input "true"
click at [95, 302] on input "checkbox" at bounding box center [96, 303] width 6 height 6
checkbox input "true"
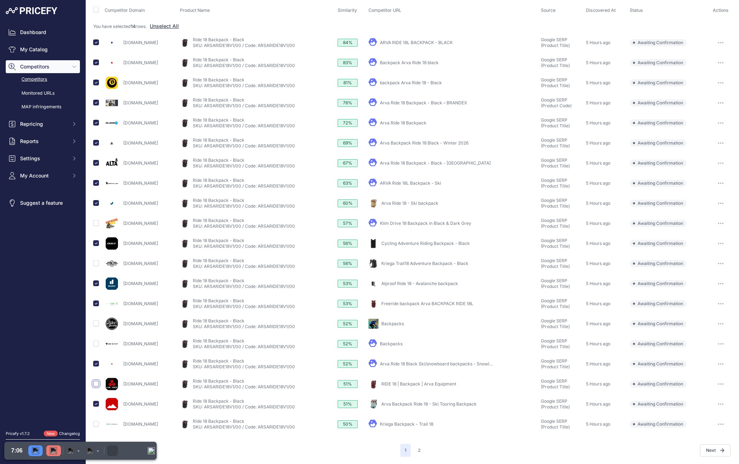
click at [95, 383] on input "checkbox" at bounding box center [96, 384] width 6 height 6
checkbox input "true"
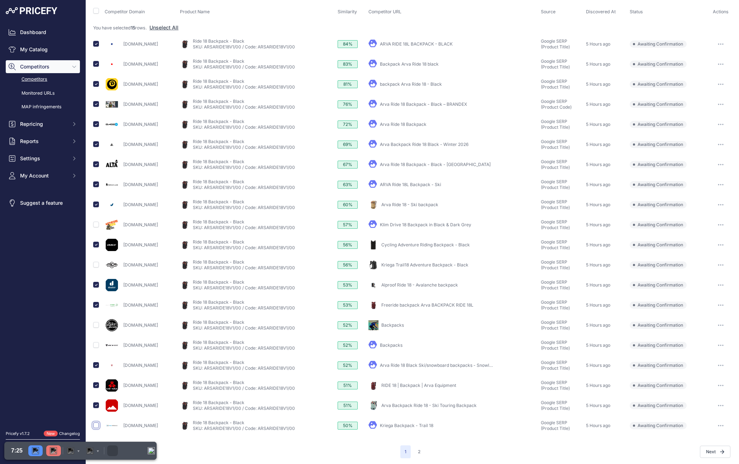
click at [95, 424] on input "checkbox" at bounding box center [96, 425] width 6 height 6
checkbox input "true"
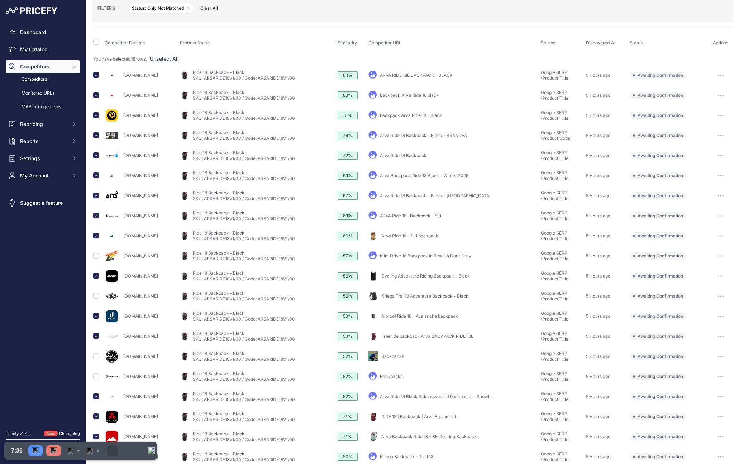
scroll to position [0, 0]
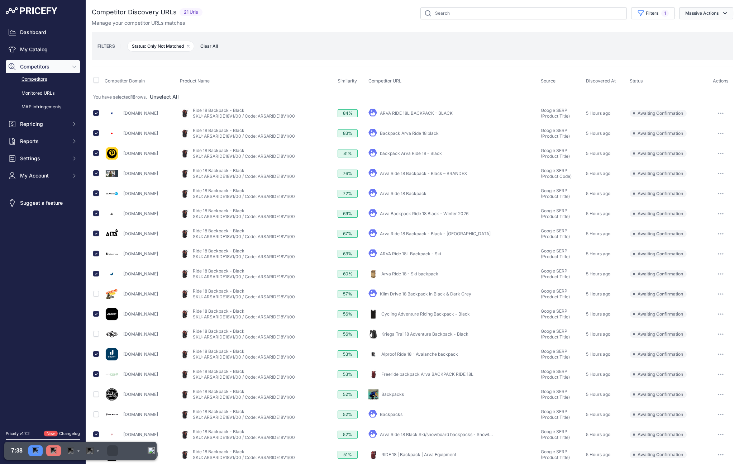
click at [601, 11] on button "Massive Actions" at bounding box center [706, 13] width 54 height 12
click at [601, 58] on span "Exclude Match" at bounding box center [699, 56] width 35 height 6
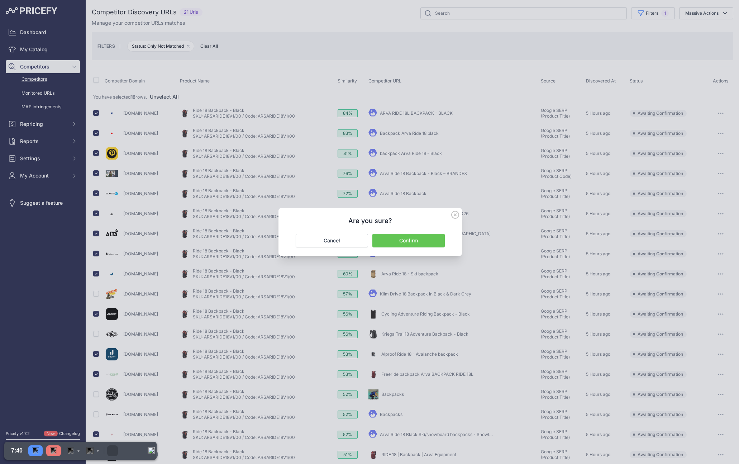
click at [408, 240] on button "Confirm" at bounding box center [409, 241] width 72 height 14
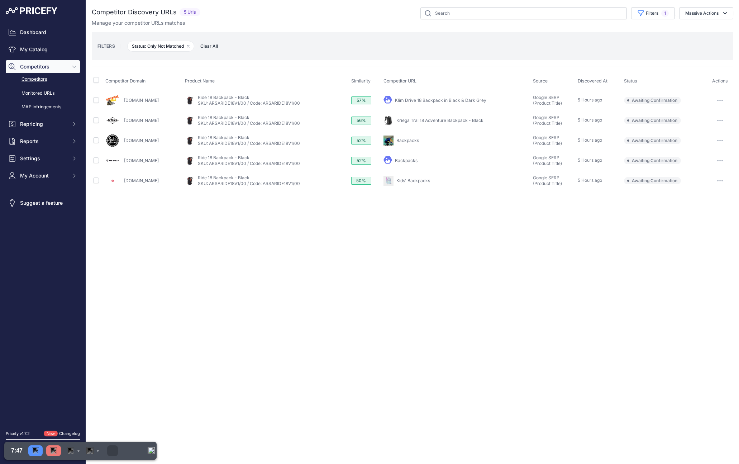
drag, startPoint x: 281, startPoint y: 261, endPoint x: 215, endPoint y: 261, distance: 66.0
click at [206, 261] on div "Close You are not connected to the internet." at bounding box center [412, 232] width 653 height 464
click at [223, 261] on div "Close You are not connected to the internet." at bounding box center [412, 232] width 653 height 464
click at [96, 181] on input "checkbox" at bounding box center [96, 180] width 6 height 6
checkbox input "true"
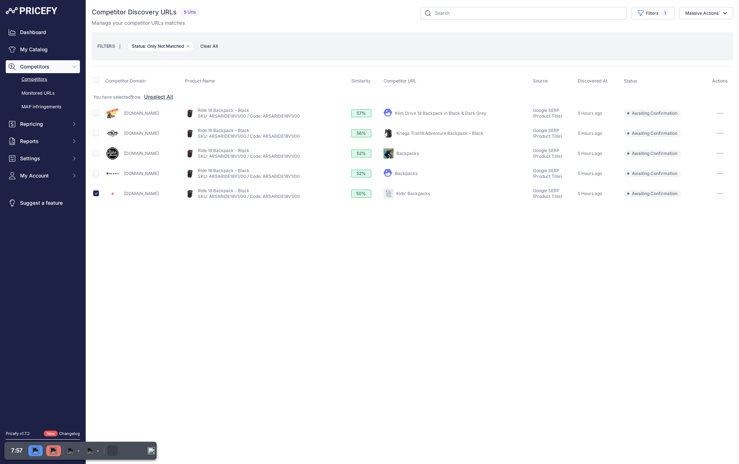
click at [601, 190] on button "button" at bounding box center [720, 194] width 14 height 10
click at [0, 0] on button "Exclude match" at bounding box center [0, 0] width 0 height 0
copy link "Ride 18 Backpack - Black"
click at [435, 110] on link "Klim Drive 18 Backpack in Black & Dark Grey" at bounding box center [440, 112] width 91 height 5
click at [432, 136] on link "Kriega Trail18 Adventure Backpack - Black" at bounding box center [440, 133] width 87 height 5
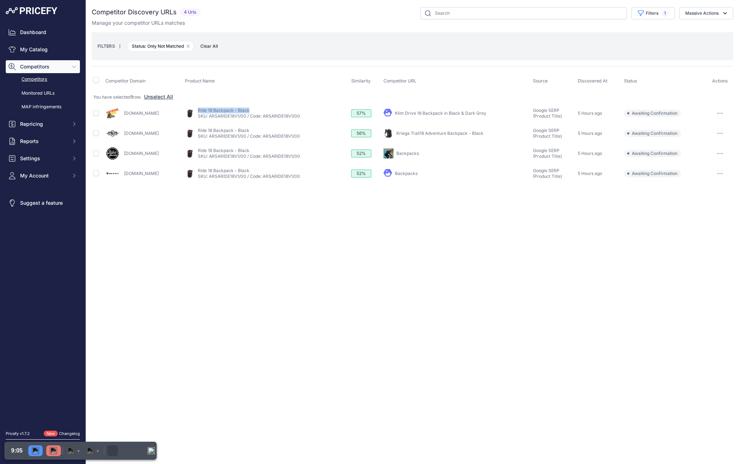
click at [419, 153] on link "Backpacks" at bounding box center [408, 153] width 23 height 5
click at [418, 173] on link "Backpacks" at bounding box center [406, 173] width 23 height 5
click at [97, 80] on input "checkbox" at bounding box center [96, 80] width 6 height 6
click at [601, 14] on button "Massive Actions" at bounding box center [706, 13] width 54 height 12
click at [601, 55] on span "Exclude Match" at bounding box center [699, 56] width 35 height 6
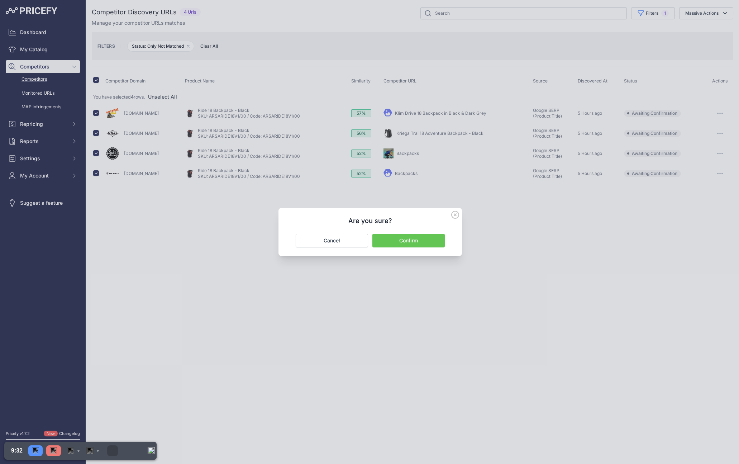
click at [408, 242] on button "Confirm" at bounding box center [409, 241] width 72 height 14
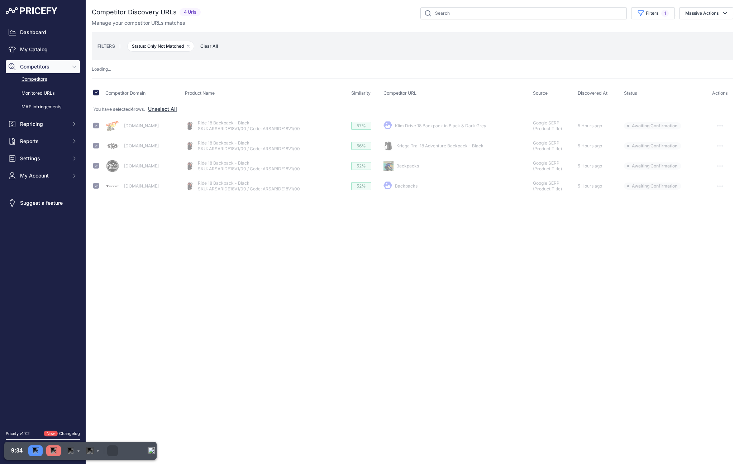
checkbox input "false"
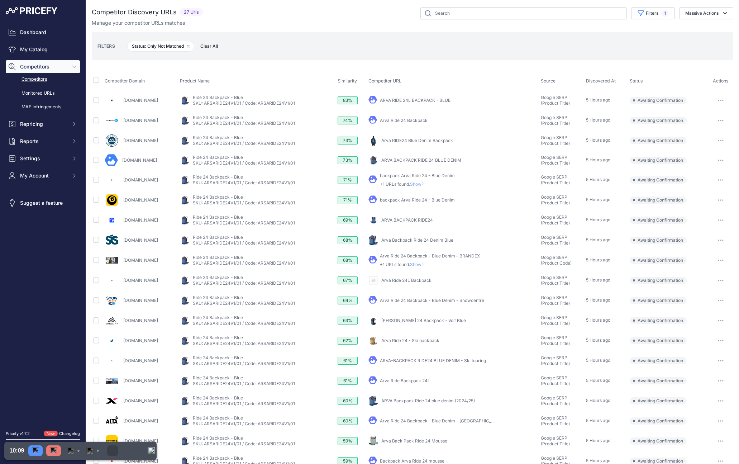
click at [153, 178] on link "Snowboard-online.eu" at bounding box center [140, 179] width 35 height 5
click at [96, 79] on input "checkbox" at bounding box center [96, 80] width 6 height 6
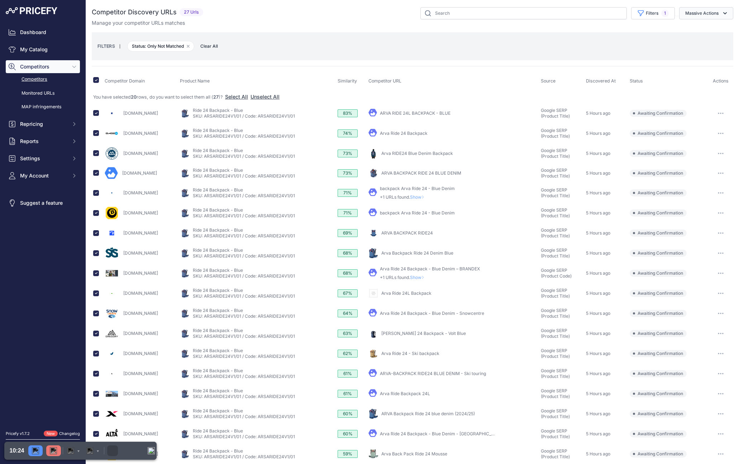
click at [601, 16] on icon "button" at bounding box center [725, 13] width 7 height 7
click at [601, 51] on button "Exclude Match" at bounding box center [704, 55] width 57 height 13
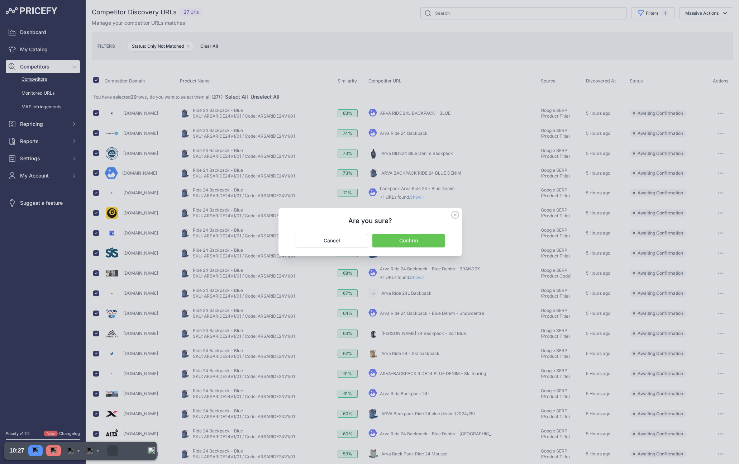
click at [417, 242] on button "Confirm" at bounding box center [409, 241] width 72 height 14
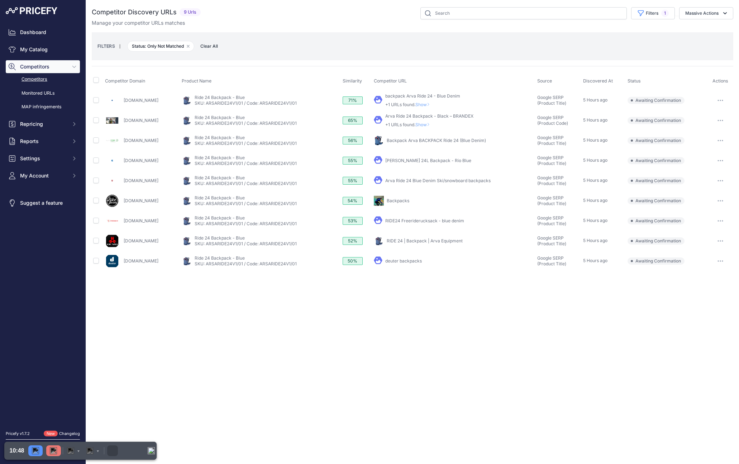
click at [409, 200] on link "Backpacks" at bounding box center [398, 200] width 23 height 5
drag, startPoint x: 132, startPoint y: 161, endPoint x: 136, endPoint y: 169, distance: 8.5
click at [132, 161] on link "Bike24.com" at bounding box center [141, 160] width 35 height 5
click at [95, 79] on input "checkbox" at bounding box center [96, 80] width 6 height 6
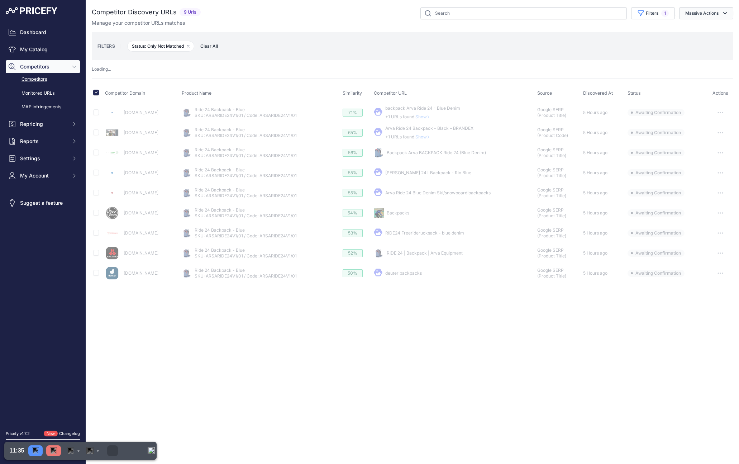
click at [601, 16] on button "Massive Actions" at bounding box center [706, 13] width 54 height 12
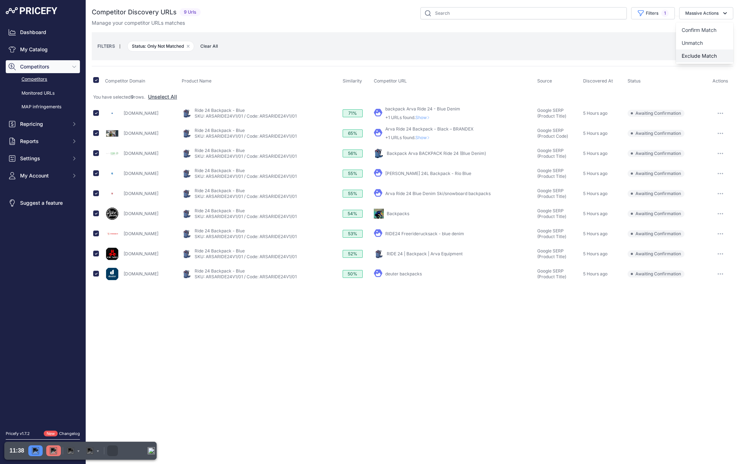
click at [601, 55] on span "Exclude Match" at bounding box center [699, 56] width 35 height 6
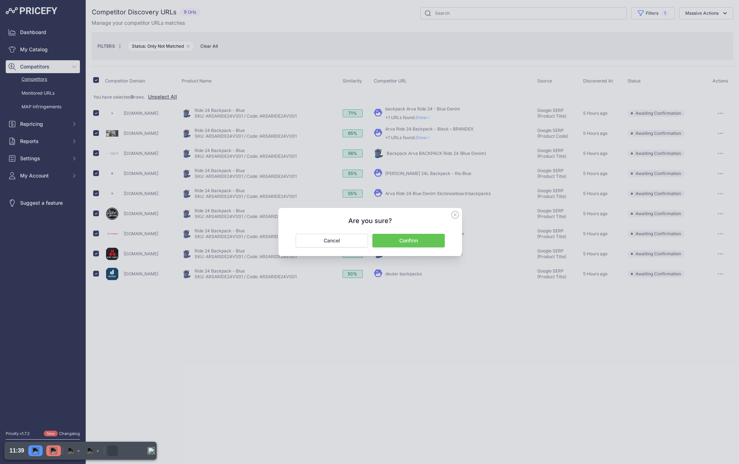
click at [413, 241] on button "Confirm" at bounding box center [409, 241] width 72 height 14
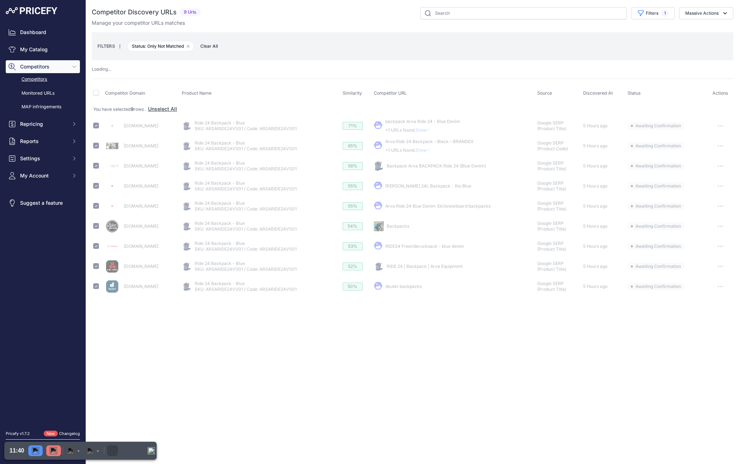
checkbox input "false"
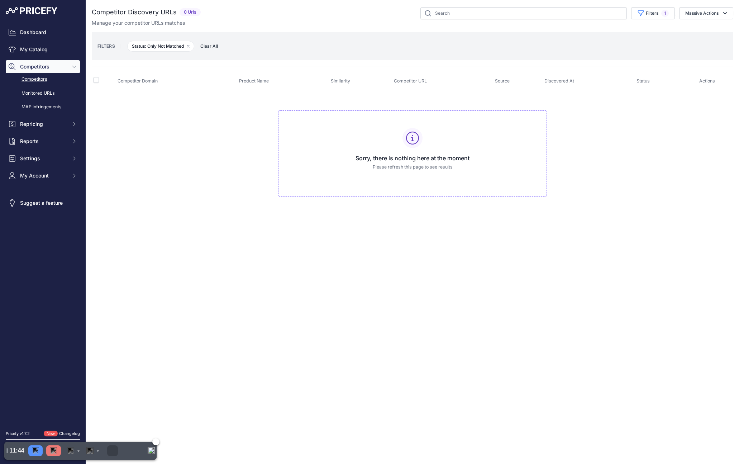
click at [35, 451] on img "Pause" at bounding box center [35, 450] width 7 height 7
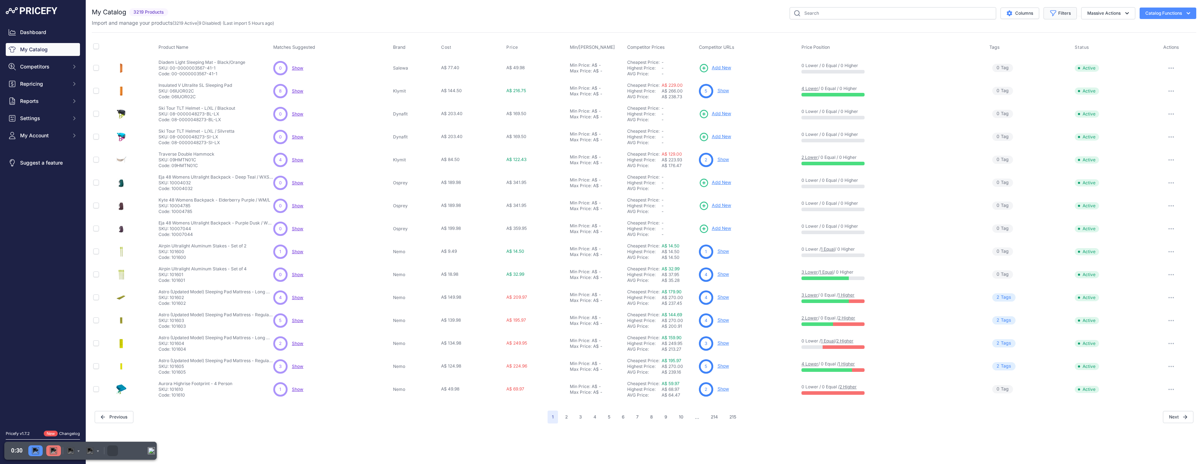
click at [1064, 15] on button "Filters" at bounding box center [1059, 13] width 33 height 12
click at [1028, 103] on select "Select an option 100% 226ERS Abus Albek [PERSON_NAME] BBB Cycling Biolite Black…" at bounding box center [1036, 101] width 69 height 12
select select "Komperdell"
click at [1002, 95] on select "Select an option 100% 226ERS Abus Albek [PERSON_NAME] BBB Cycling Biolite Black…" at bounding box center [1036, 101] width 69 height 12
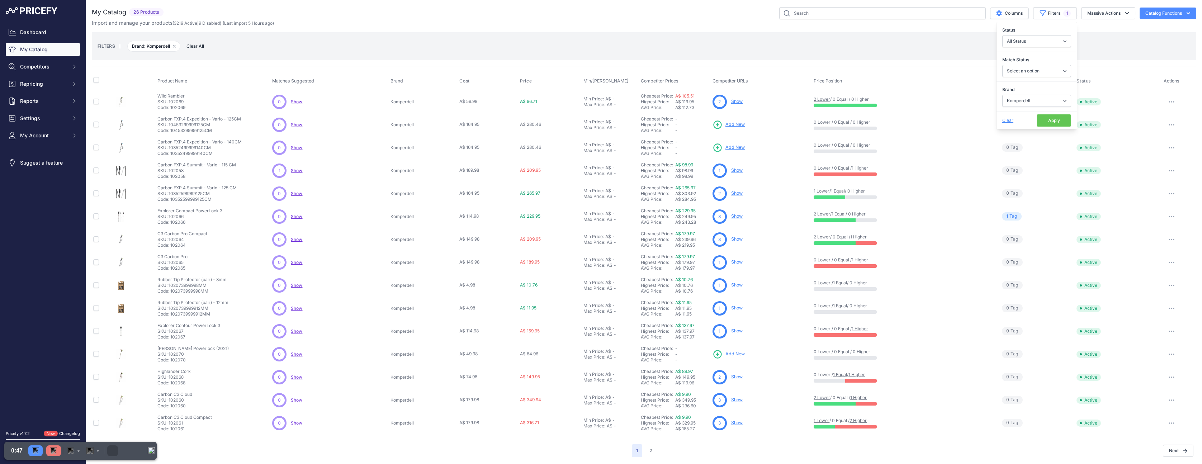
click at [1044, 121] on button "Apply" at bounding box center [1054, 120] width 34 height 12
click at [1039, 13] on icon "button" at bounding box center [1042, 12] width 7 height 7
click at [1032, 100] on select "Select an option 100% 226ERS Abus Albek [PERSON_NAME] BBB Cycling Biolite Black…" at bounding box center [1036, 100] width 69 height 12
select select "Arva"
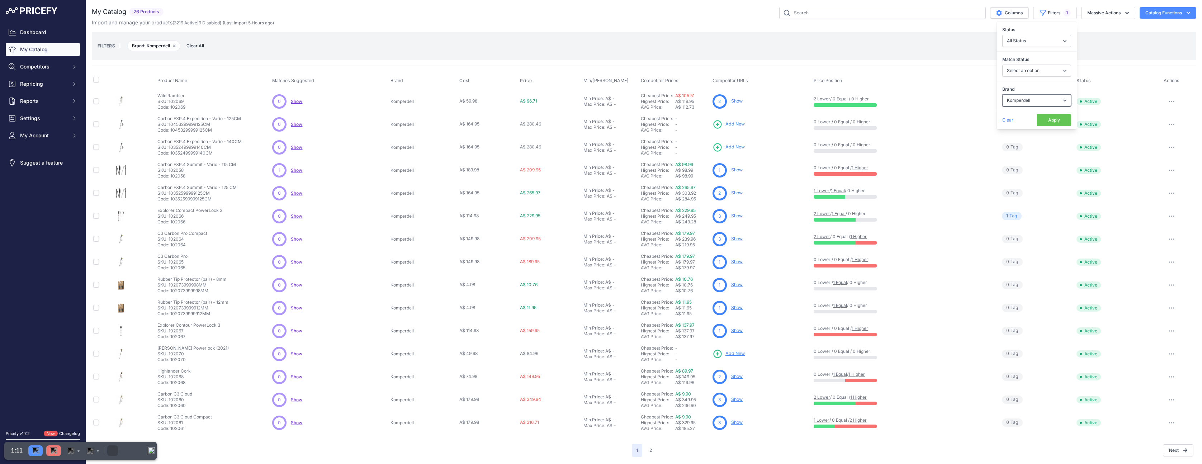
click at [1002, 94] on select "Select an option 100% 226ERS Abus Albek [PERSON_NAME] BBB Cycling Biolite Black…" at bounding box center [1036, 100] width 69 height 12
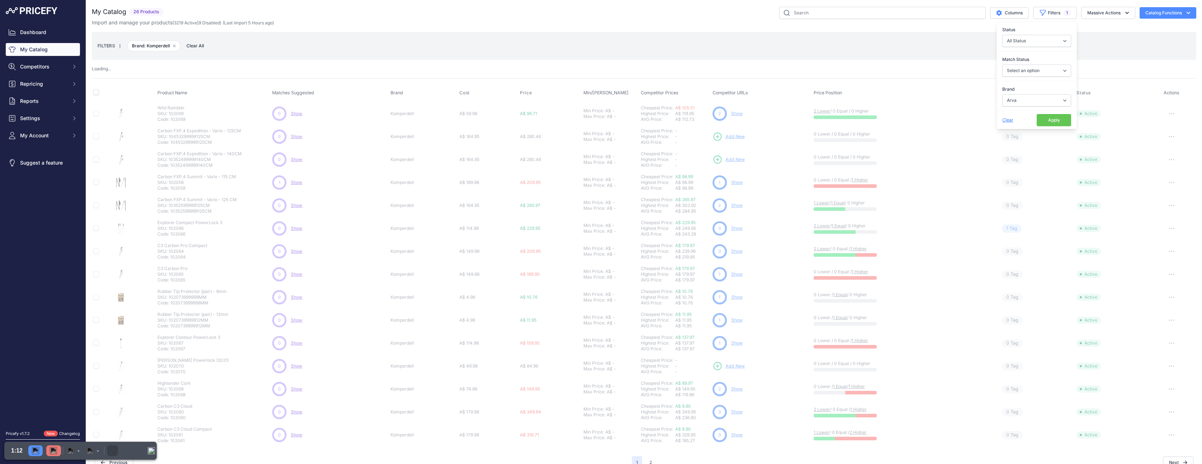
click at [1045, 121] on button "Apply" at bounding box center [1054, 120] width 34 height 12
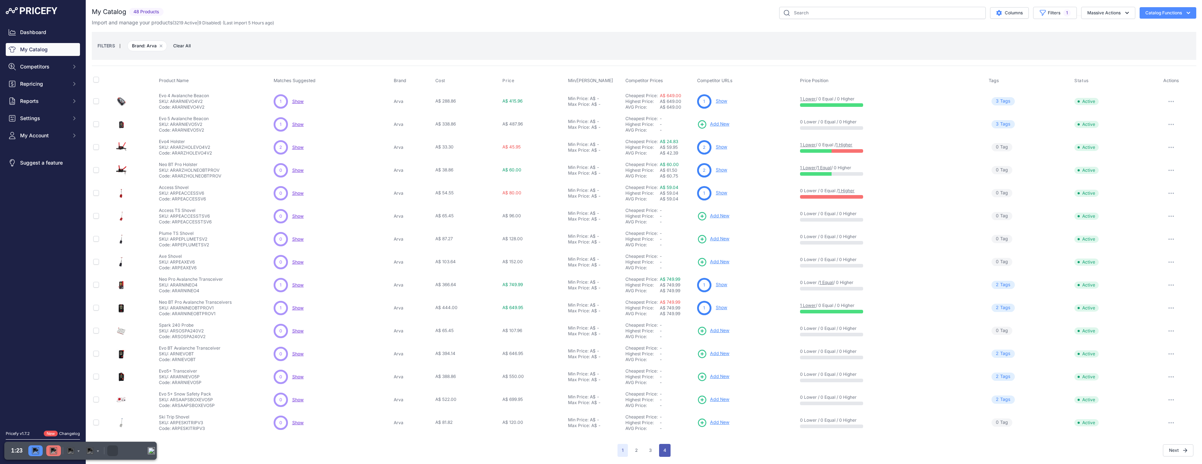
click at [659, 452] on button "4" at bounding box center [664, 450] width 11 height 13
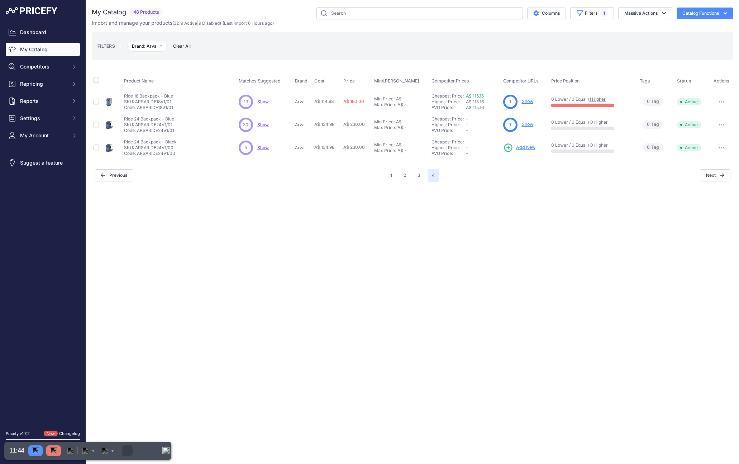
select select "Arva"
click at [629, 18] on button "Massive Actions" at bounding box center [646, 13] width 54 height 12
click at [604, 17] on button "Filters 1" at bounding box center [592, 13] width 44 height 12
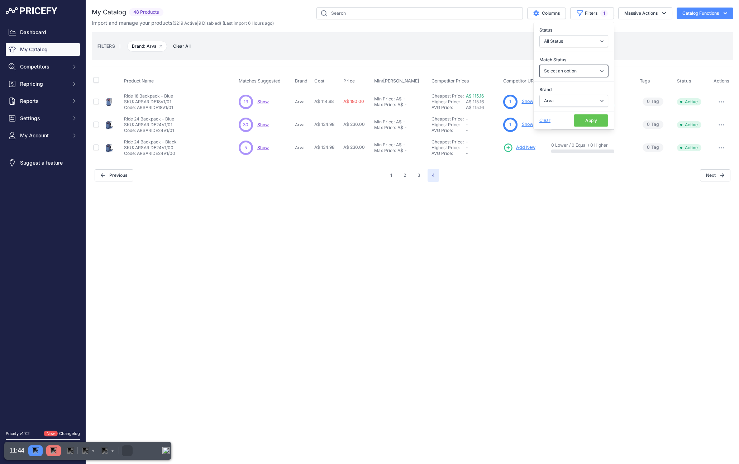
click at [565, 68] on select "Select an option Matched Unmatched" at bounding box center [574, 71] width 69 height 12
select select "0"
click at [540, 65] on select "Select an option Matched Unmatched" at bounding box center [574, 71] width 69 height 12
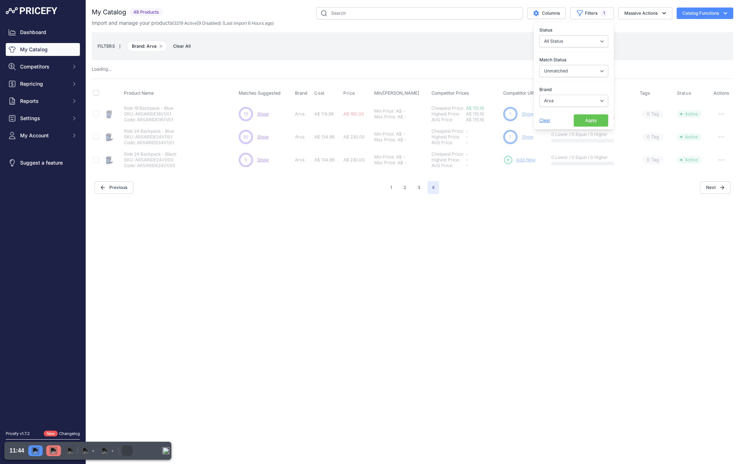
click at [587, 124] on button "Apply" at bounding box center [591, 120] width 34 height 12
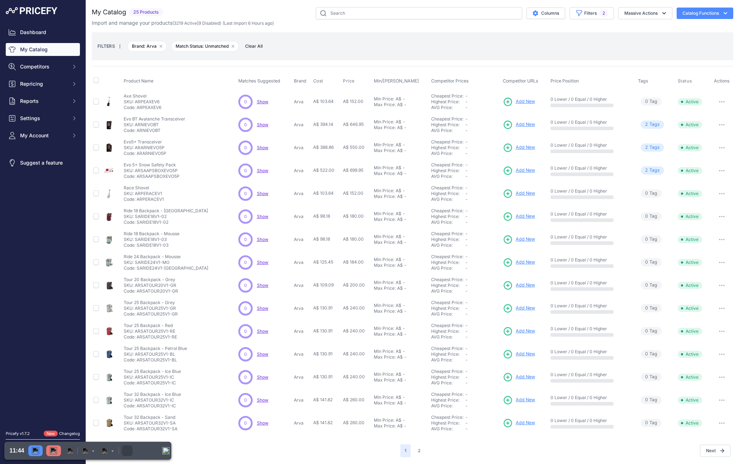
scroll to position [0, 0]
click at [417, 453] on button "2" at bounding box center [419, 450] width 11 height 13
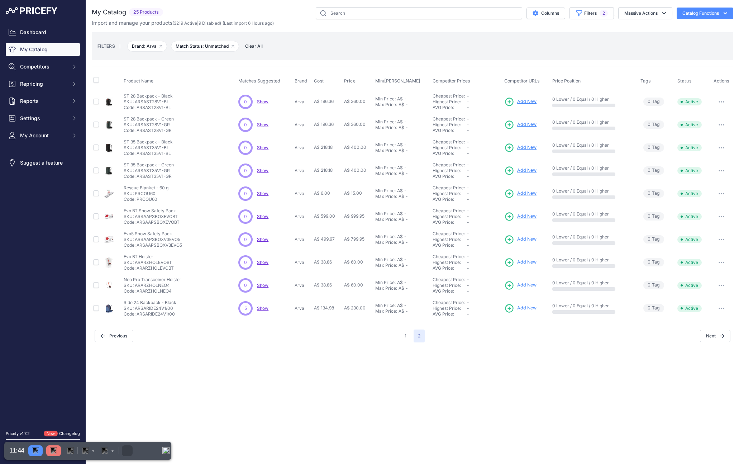
click at [264, 307] on span "Show" at bounding box center [262, 308] width 11 height 5
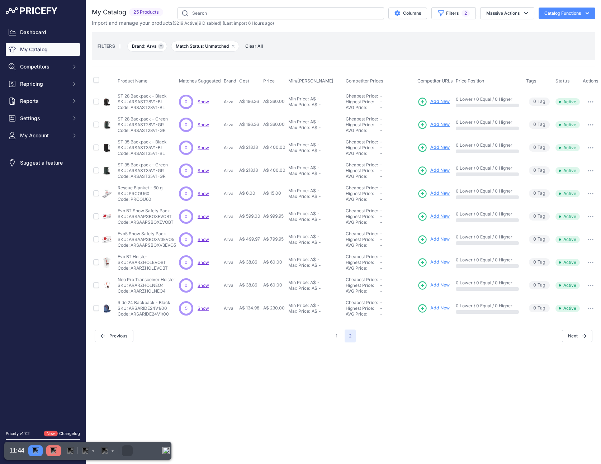
click at [160, 47] on icon "button" at bounding box center [161, 46] width 3 height 3
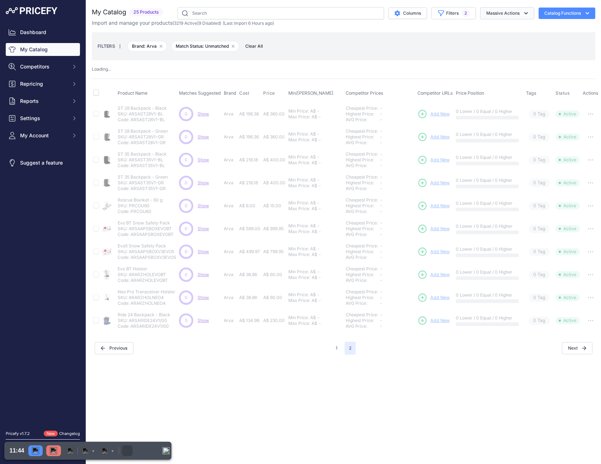
click at [498, 15] on button "Massive Actions" at bounding box center [507, 13] width 54 height 12
click at [453, 12] on button "Filters 2" at bounding box center [453, 13] width 44 height 12
click at [432, 99] on select "Select an option 100% 226ERS Abus Albek Arva Basil BBB Cycling Biolite Black Di…" at bounding box center [435, 101] width 69 height 12
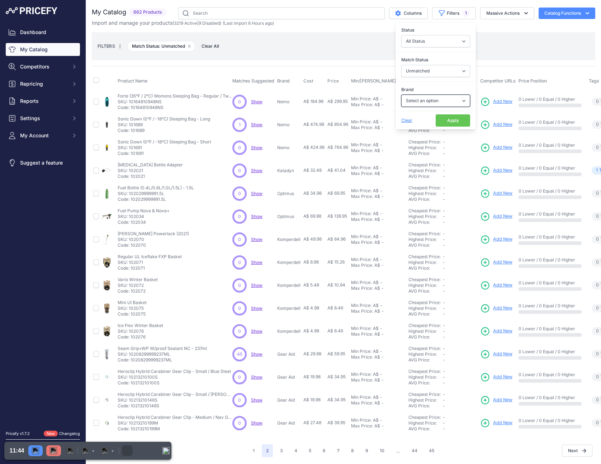
select select "Silva"
click at [401, 95] on select "Select an option 100% 226ERS Abus Albek Arva Basil BBB Cycling Biolite Black Di…" at bounding box center [435, 101] width 69 height 12
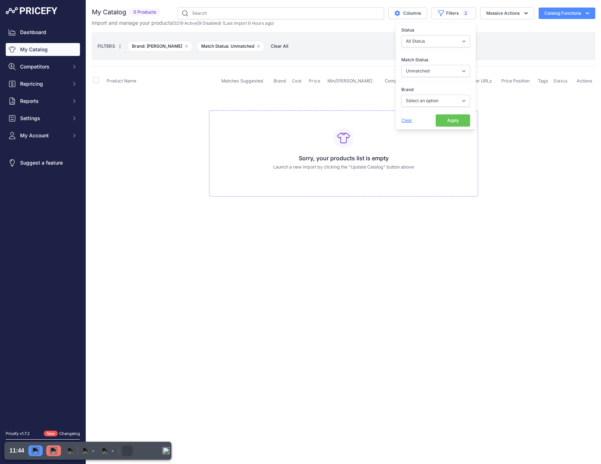
click at [446, 120] on button "Apply" at bounding box center [453, 120] width 34 height 12
click at [257, 45] on icon "button" at bounding box center [258, 46] width 3 height 3
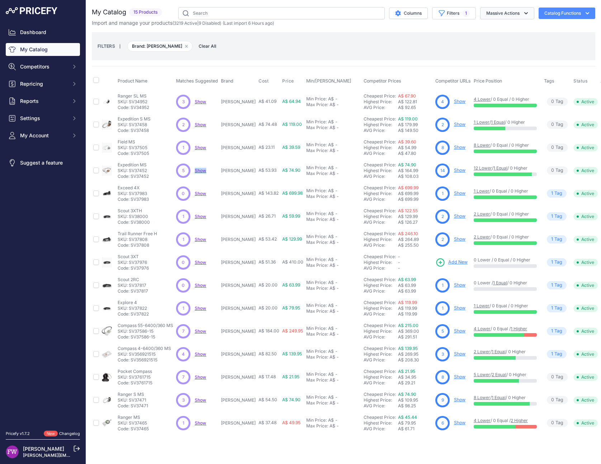
click at [511, 11] on button "Massive Actions" at bounding box center [507, 13] width 54 height 12
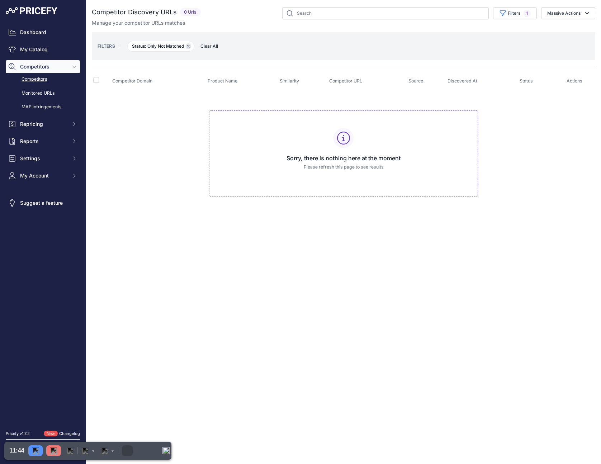
click at [191, 45] on button "Remove filter option" at bounding box center [188, 46] width 6 height 6
click at [188, 45] on icon "button" at bounding box center [188, 46] width 2 height 2
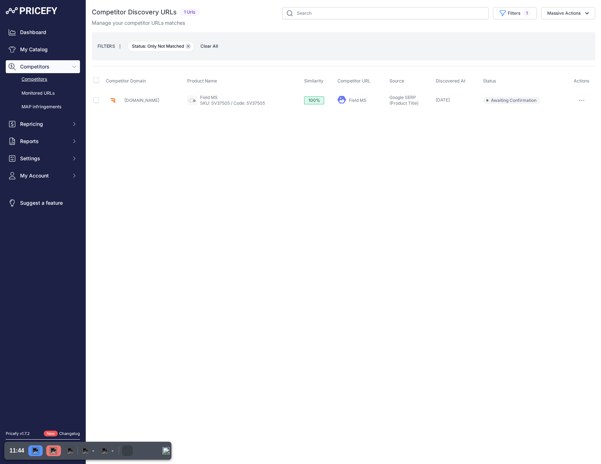
click at [188, 47] on icon "button" at bounding box center [188, 46] width 3 height 3
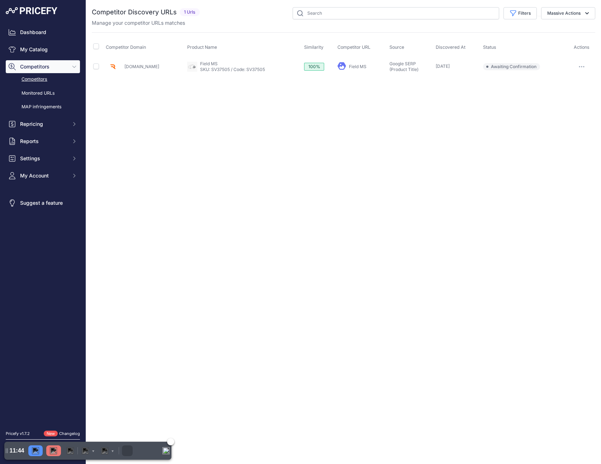
click at [39, 455] on div "Resume" at bounding box center [35, 450] width 14 height 11
click at [359, 66] on link "Field MS" at bounding box center [358, 66] width 18 height 5
copy link "Field MS"
click at [580, 66] on icon "button" at bounding box center [579, 66] width 1 height 1
click at [549, 80] on button "Confirm match" at bounding box center [564, 81] width 59 height 11
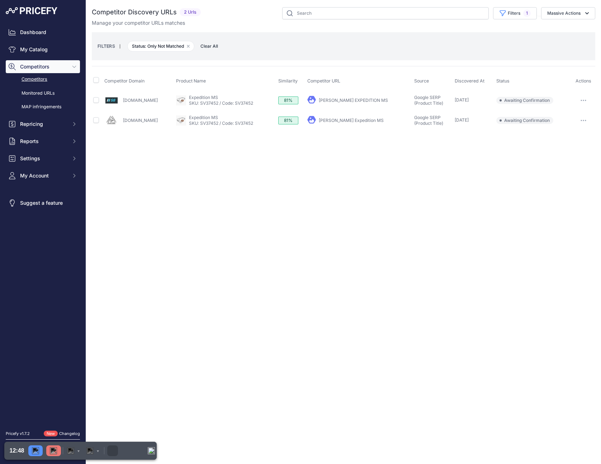
click at [158, 100] on link "[DOMAIN_NAME]" at bounding box center [140, 100] width 35 height 5
click at [150, 120] on link "[DOMAIN_NAME]" at bounding box center [140, 120] width 35 height 5
click at [369, 99] on link "[PERSON_NAME] EXPEDITION MS" at bounding box center [353, 100] width 69 height 5
click at [367, 119] on link "[PERSON_NAME] Expedition MS" at bounding box center [351, 120] width 65 height 5
click at [96, 82] on input "checkbox" at bounding box center [96, 80] width 6 height 6
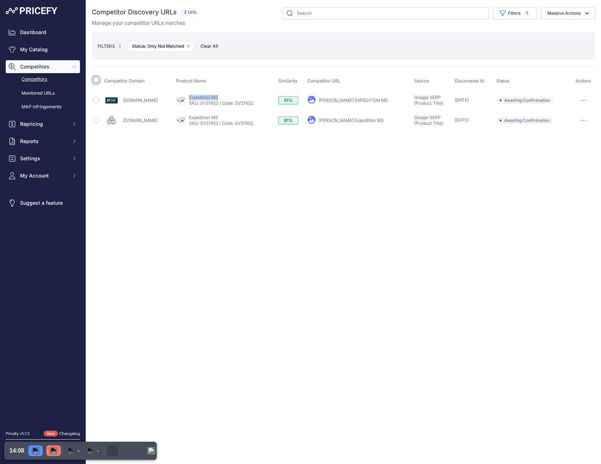
checkbox input "true"
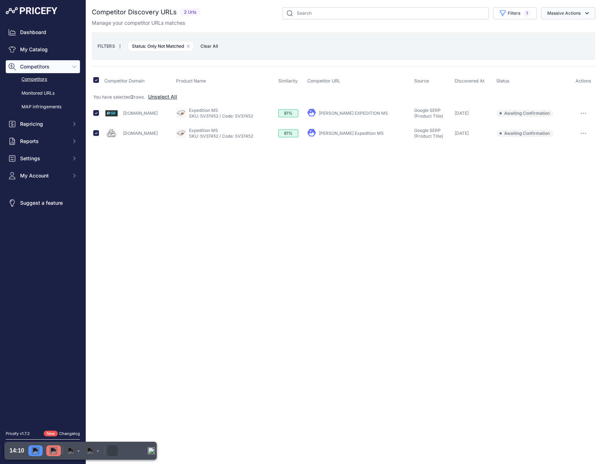
click at [584, 12] on icon "button" at bounding box center [586, 13] width 7 height 7
click at [561, 30] on span "Confirm Match" at bounding box center [561, 30] width 35 height 6
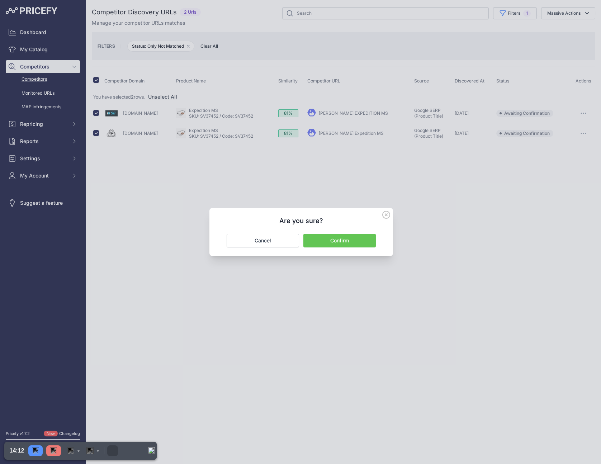
click at [340, 239] on button "Confirm" at bounding box center [339, 241] width 72 height 14
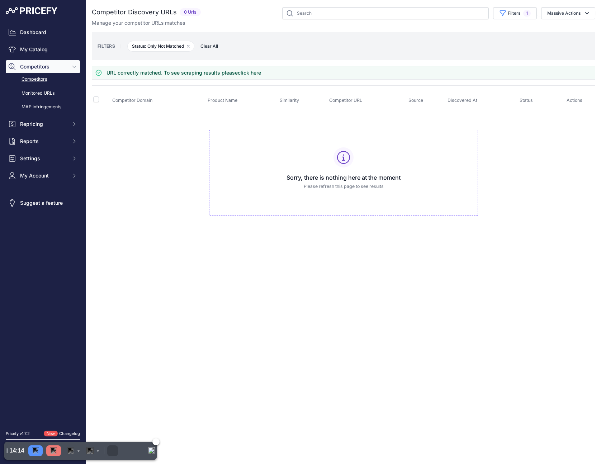
click at [32, 450] on img "Pause" at bounding box center [35, 450] width 7 height 7
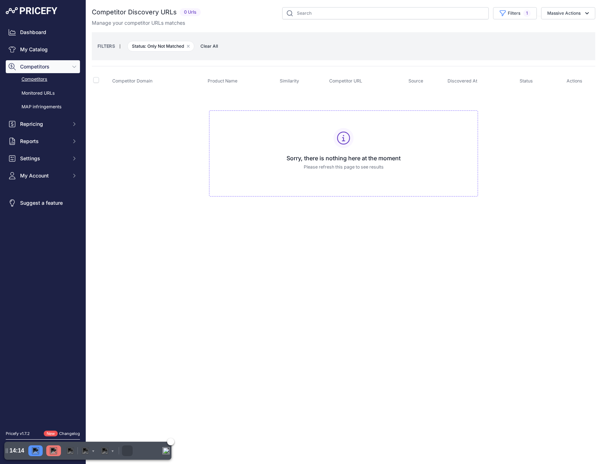
click at [36, 451] on img "Resume" at bounding box center [35, 450] width 7 height 7
click at [56, 450] on img at bounding box center [53, 450] width 7 height 7
click at [518, 15] on button "Filters 1" at bounding box center [515, 13] width 44 height 12
click at [137, 78] on span "Competitor Domain" at bounding box center [132, 80] width 40 height 5
